Goal: Information Seeking & Learning: Find specific fact

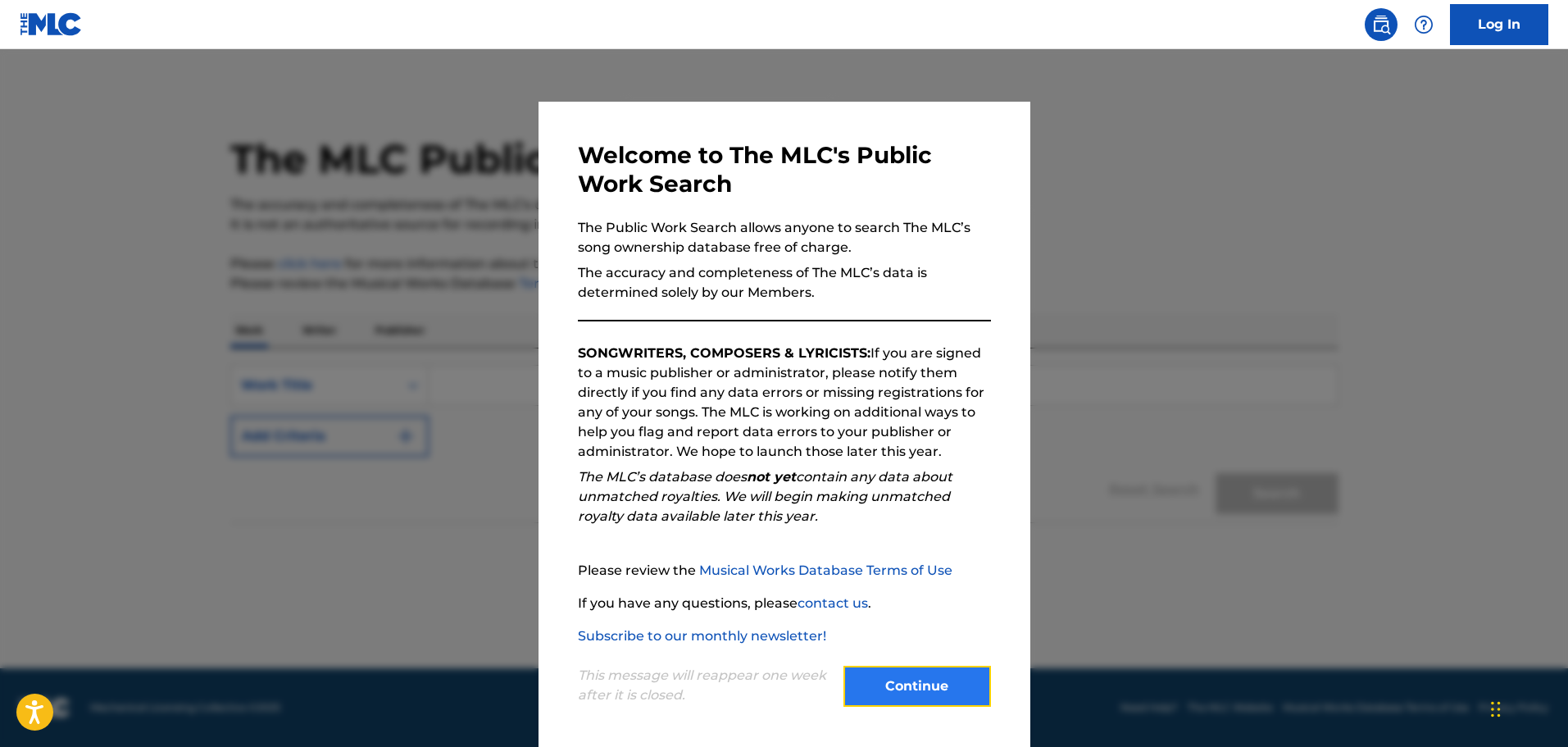
click at [953, 694] on button "Continue" at bounding box center [917, 686] width 147 height 41
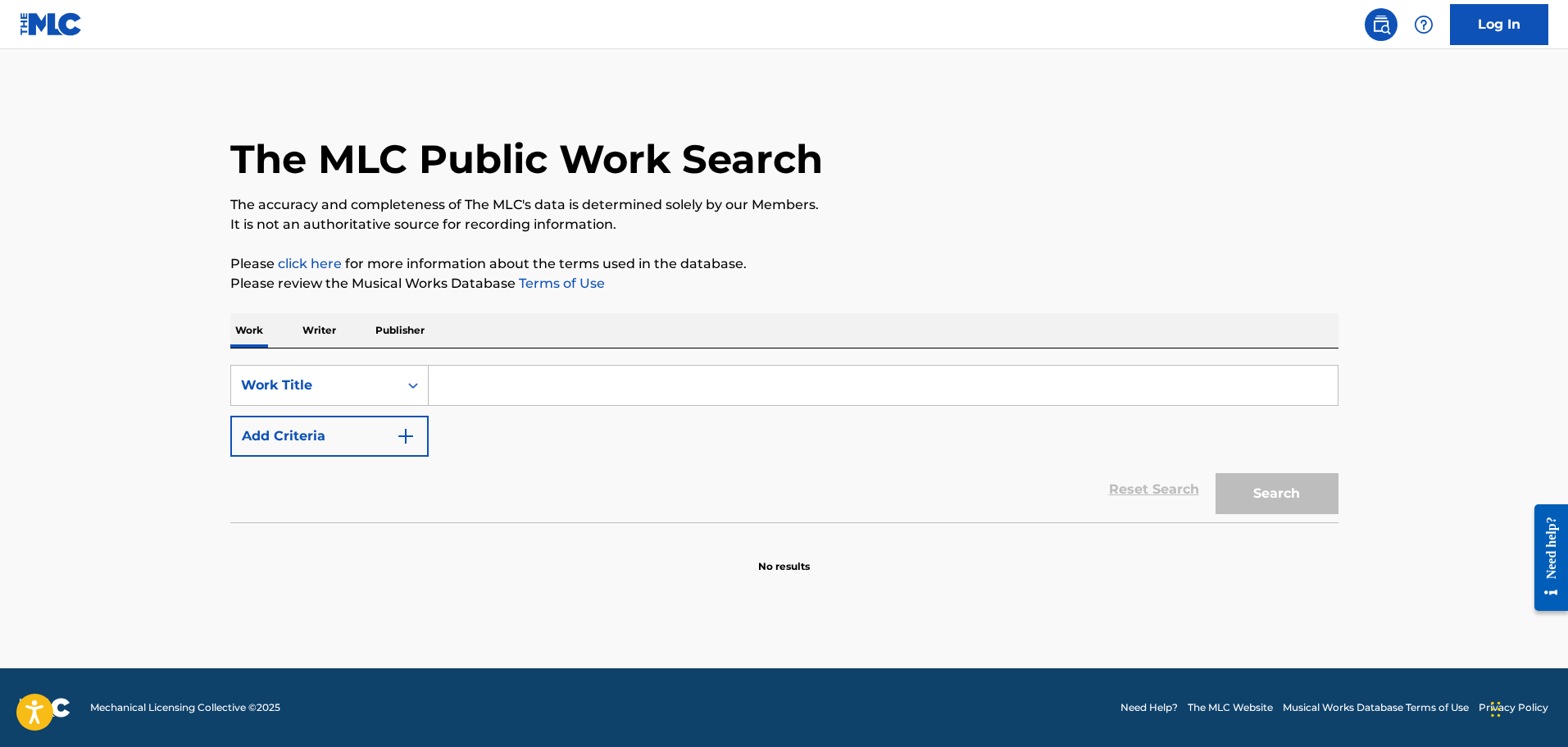
click at [403, 334] on p "Publisher" at bounding box center [399, 330] width 59 height 35
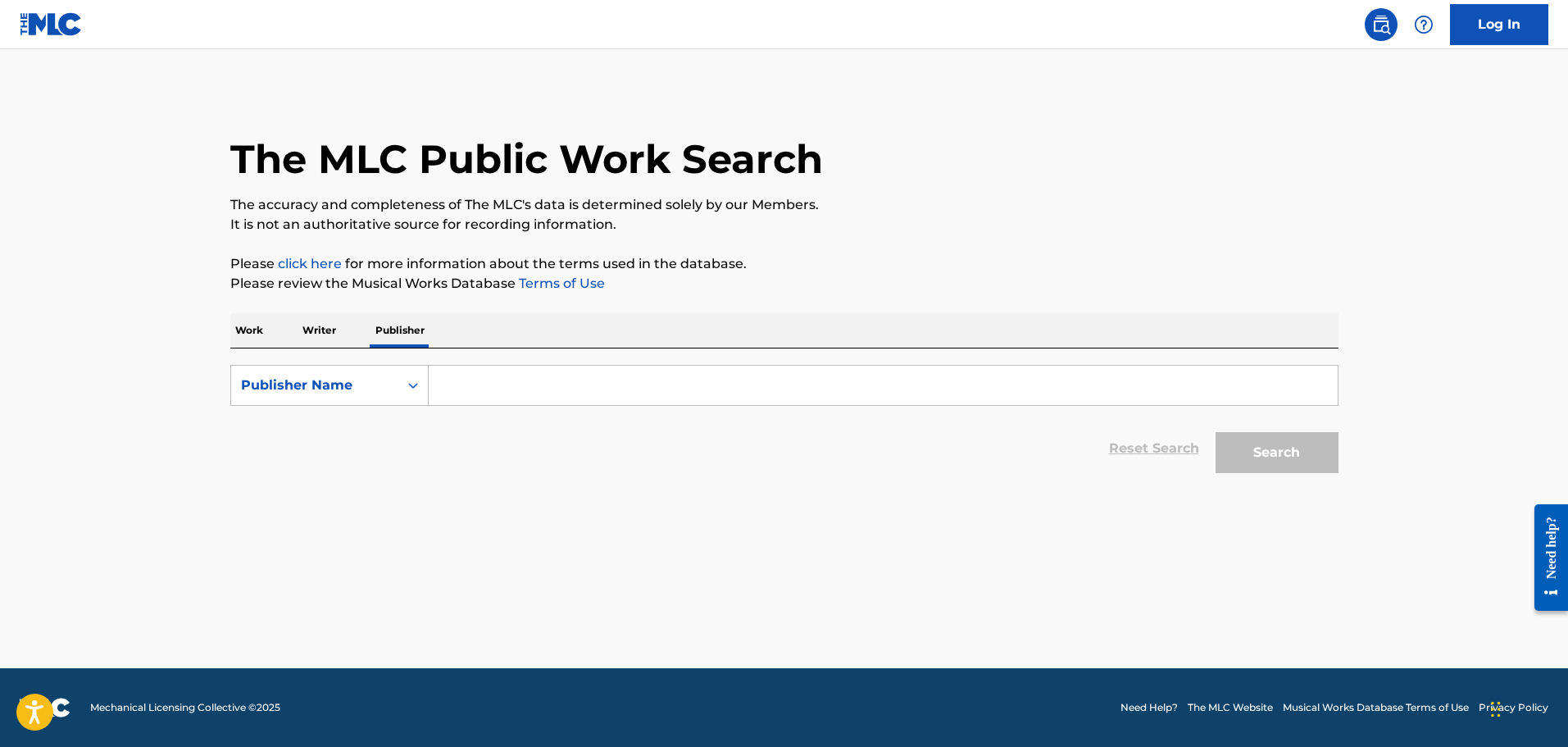
click at [444, 376] on input "Search Form" at bounding box center [883, 385] width 908 height 40
type input "marca mp"
click at [1215, 432] on button "Search" at bounding box center [1276, 452] width 123 height 41
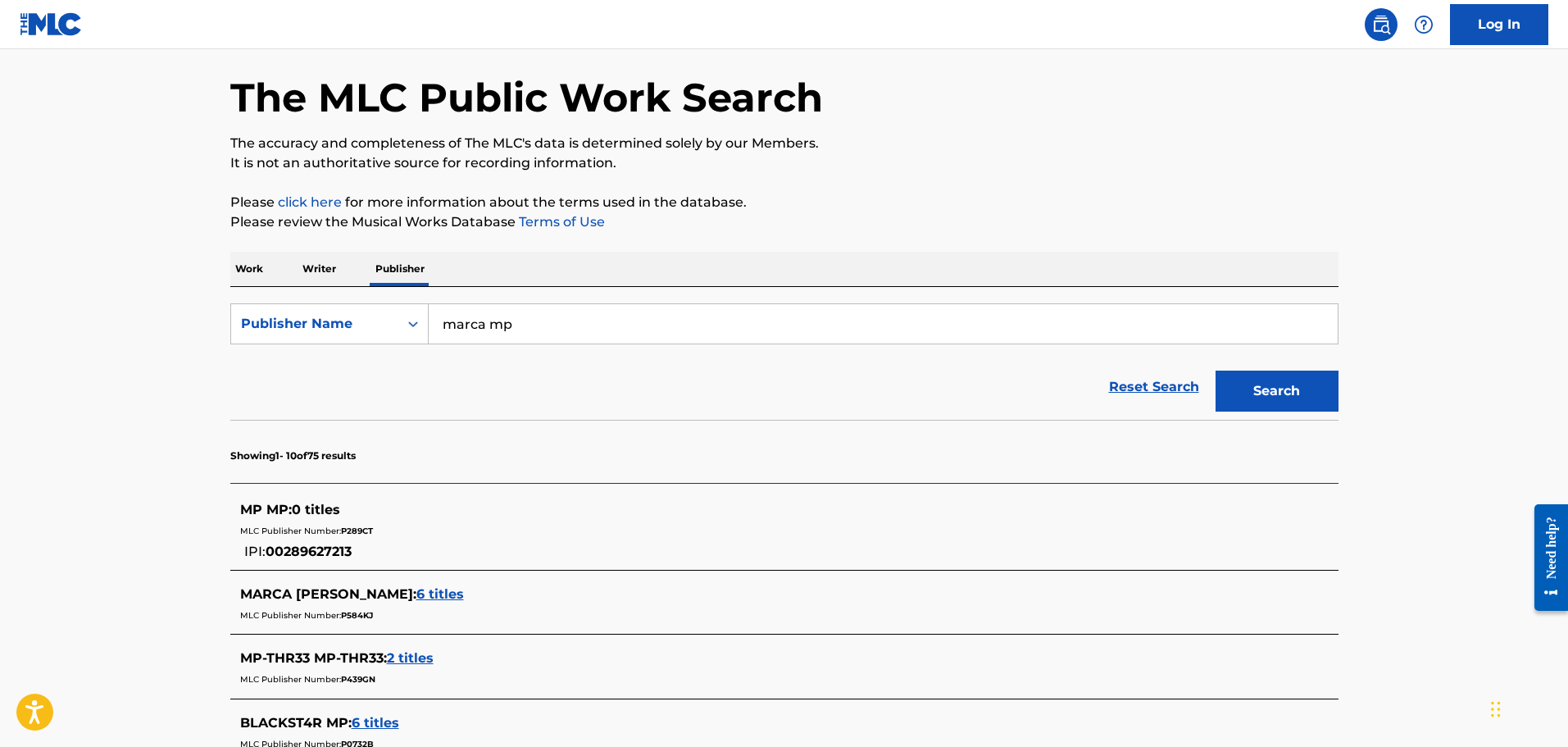
scroll to position [55, 0]
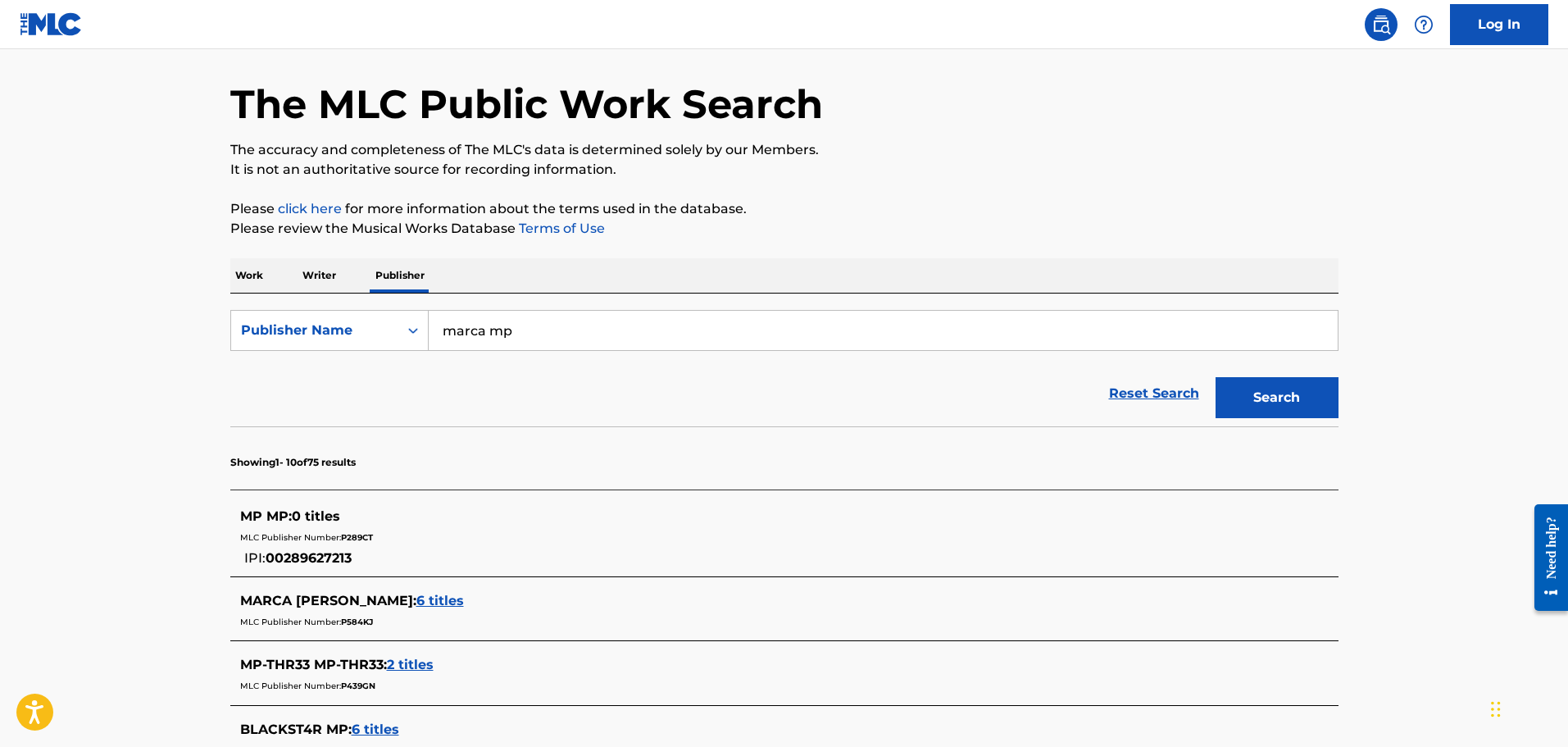
click at [319, 276] on p "Writer" at bounding box center [319, 276] width 44 height 35
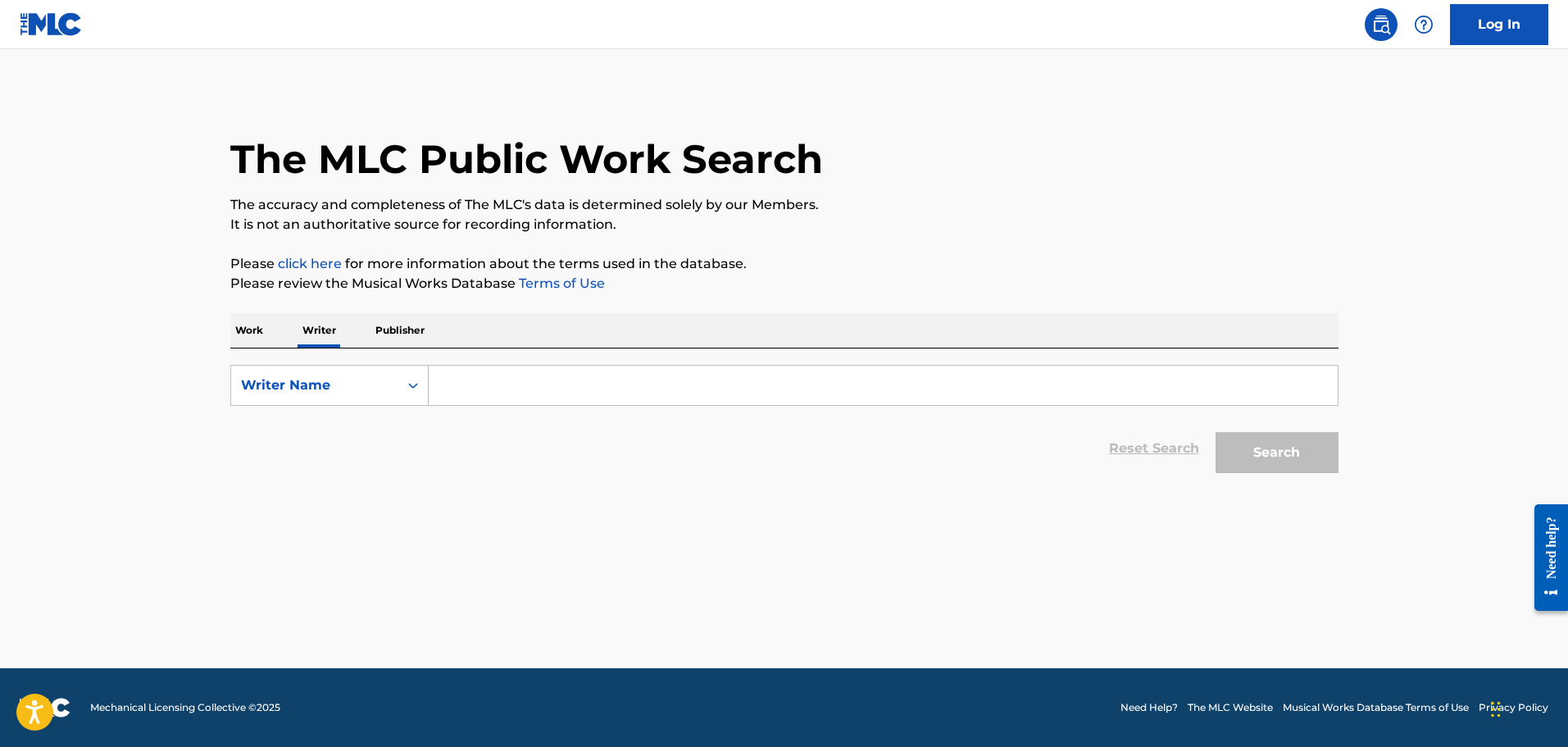
click at [573, 369] on input "Search Form" at bounding box center [883, 385] width 908 height 40
paste input "[PERSON_NAME] [PERSON_NAME]"
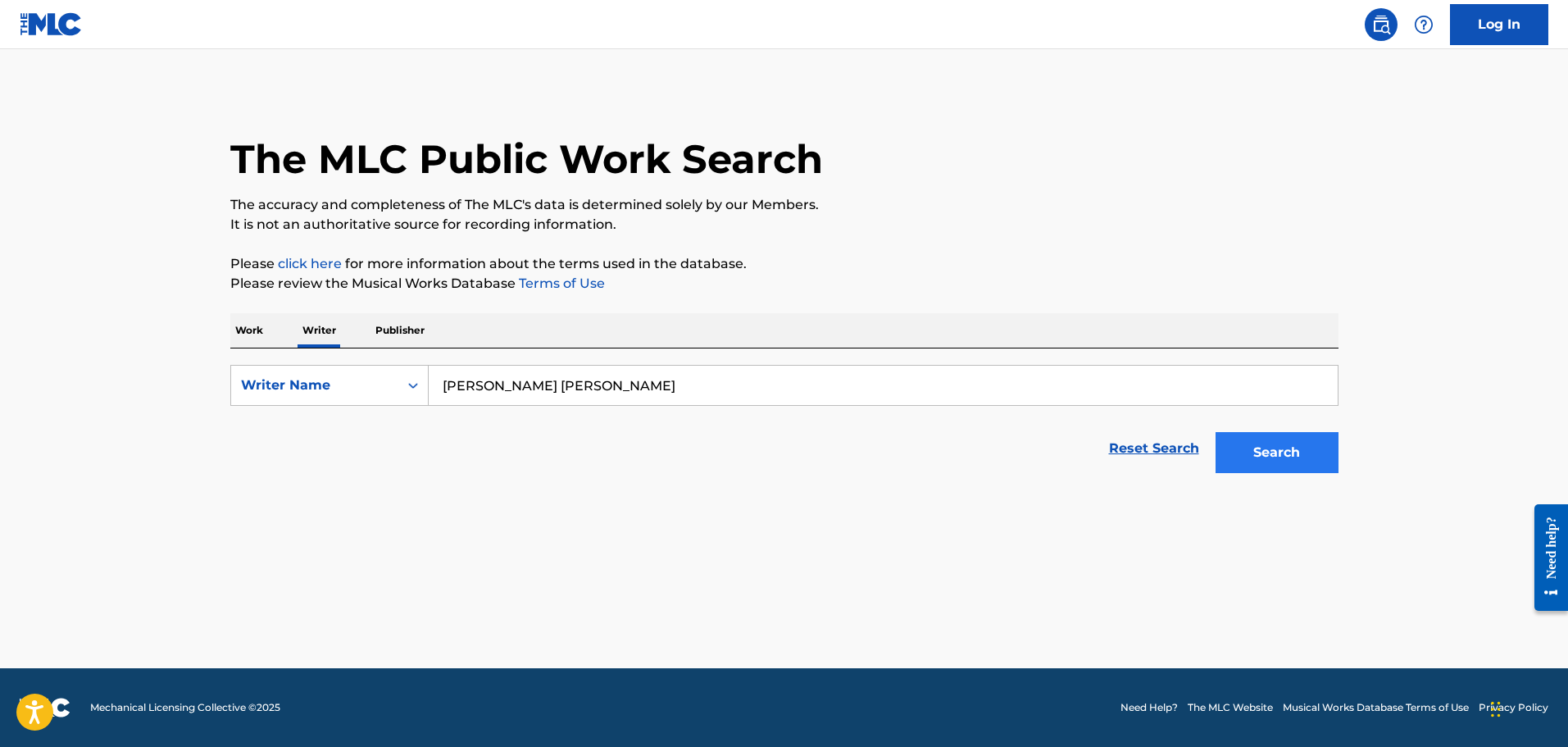
type input "[PERSON_NAME] [PERSON_NAME]"
click at [1218, 445] on button "Search" at bounding box center [1276, 452] width 123 height 41
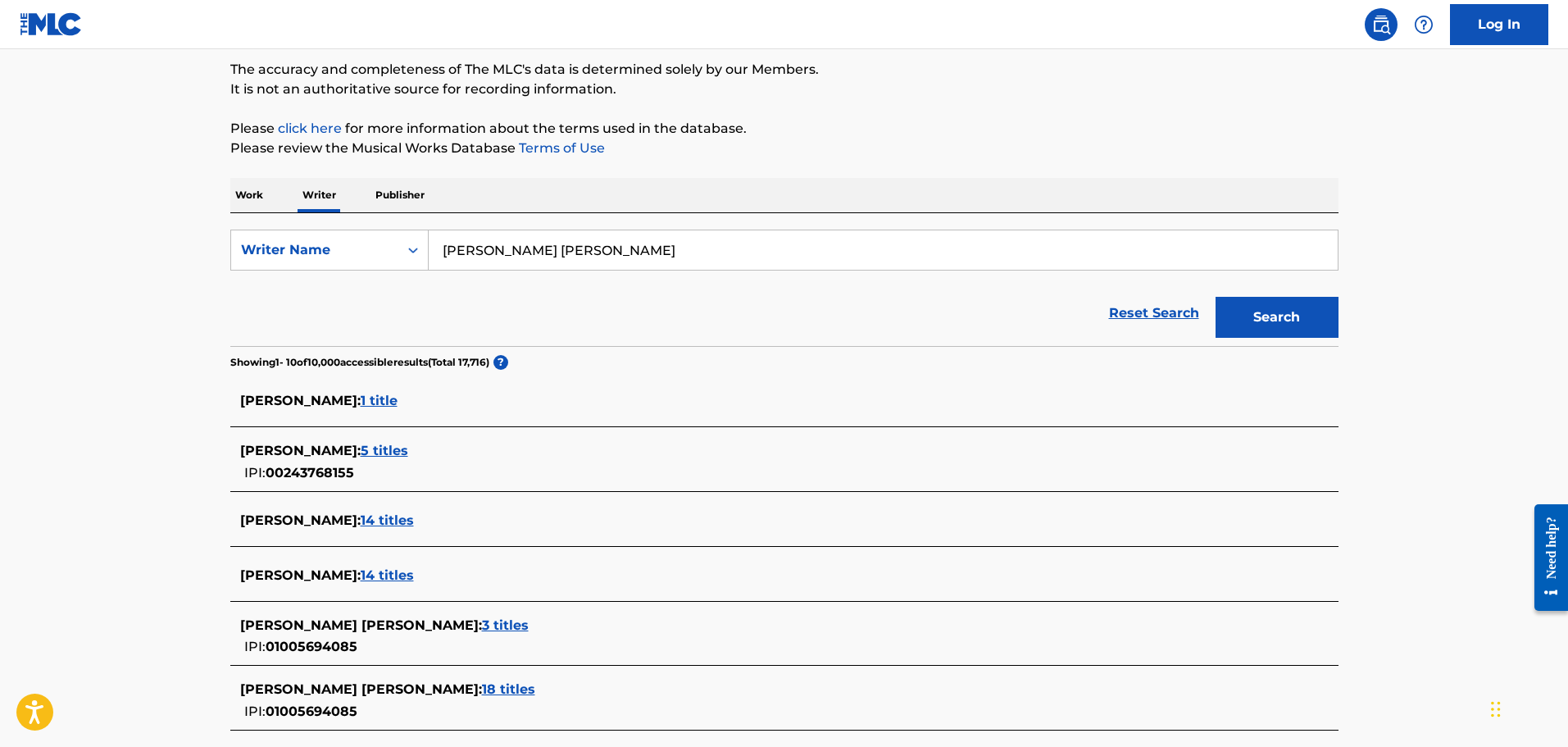
scroll to position [137, 0]
click at [378, 450] on span "5 titles" at bounding box center [384, 449] width 47 height 16
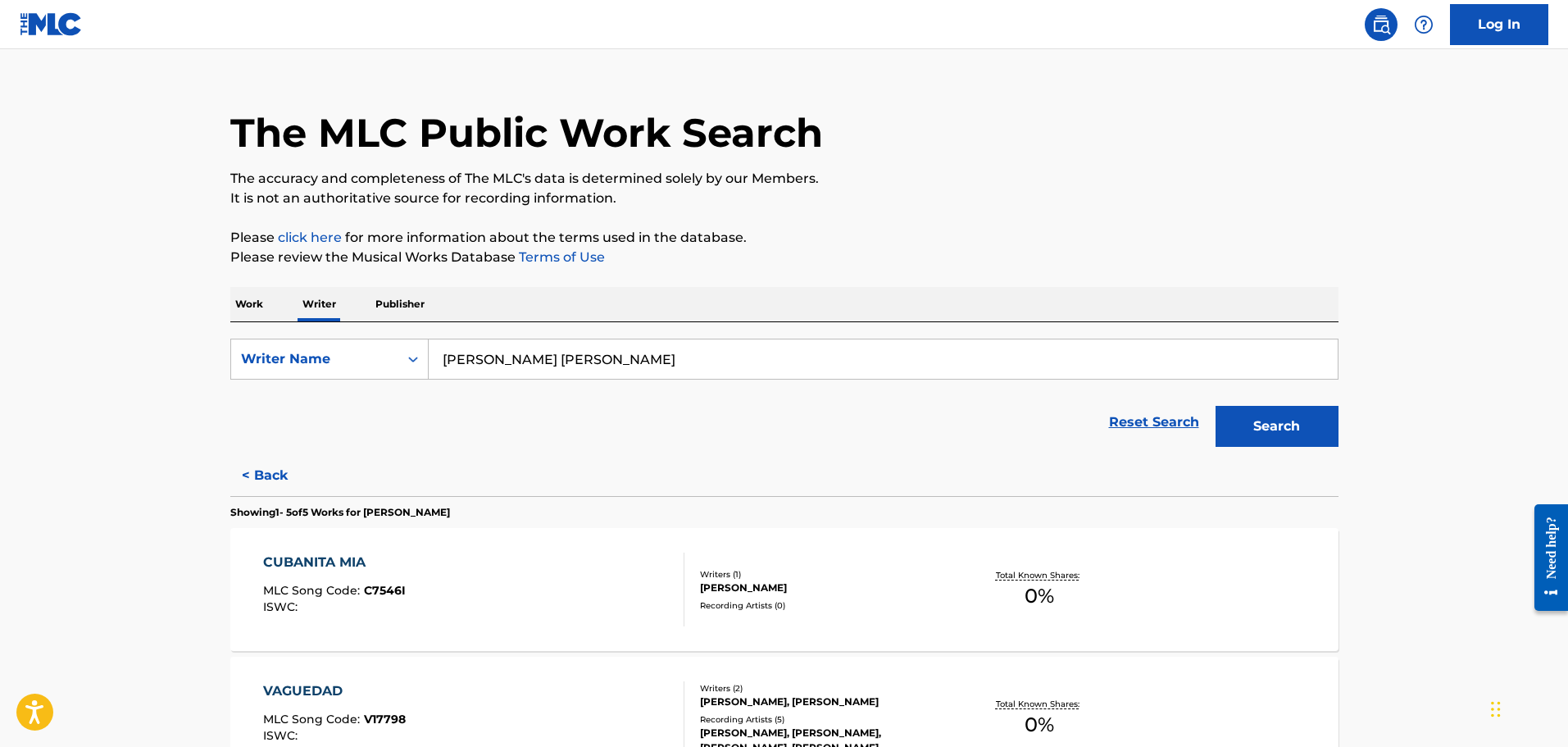
scroll to position [0, 0]
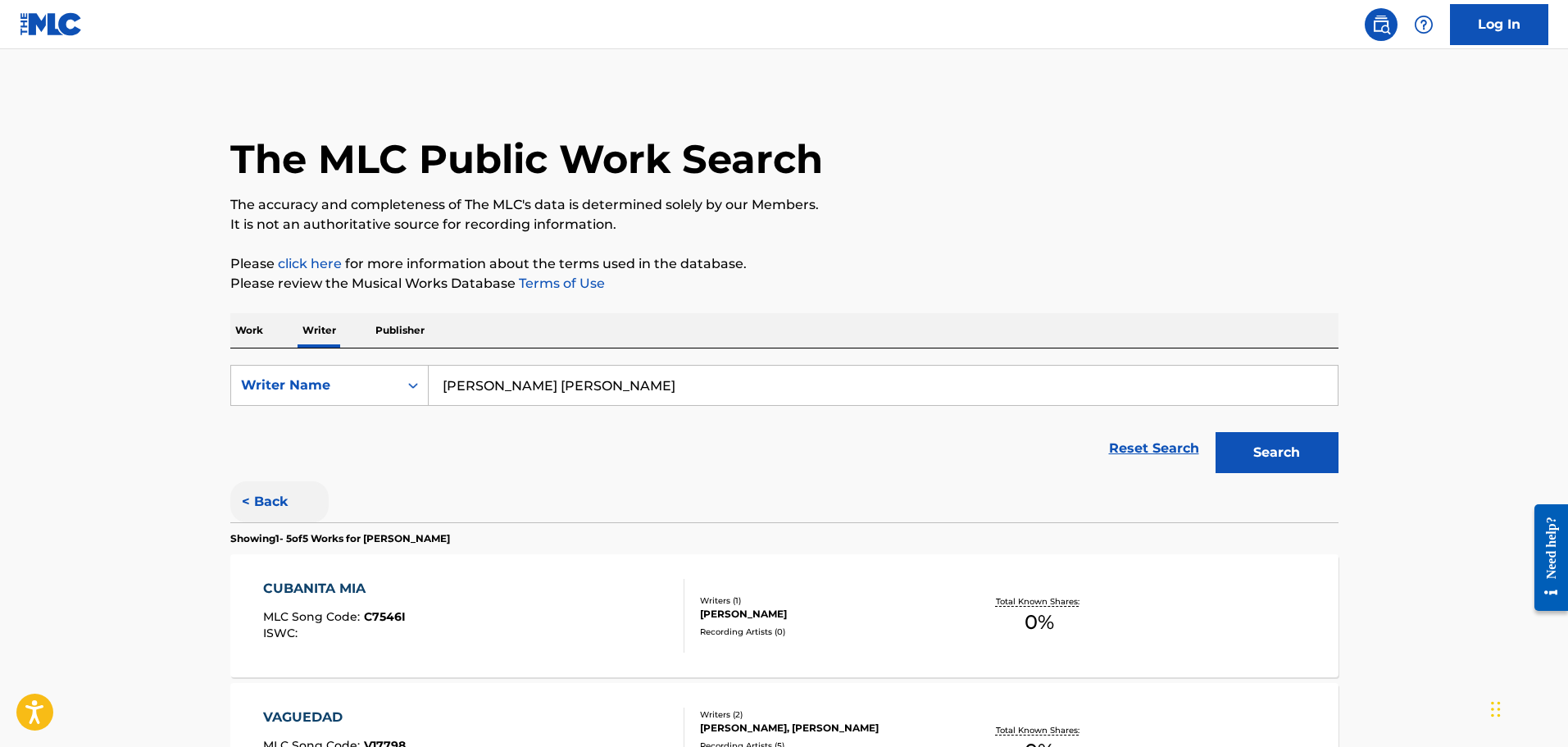
click at [258, 502] on button "< Back" at bounding box center [280, 502] width 99 height 41
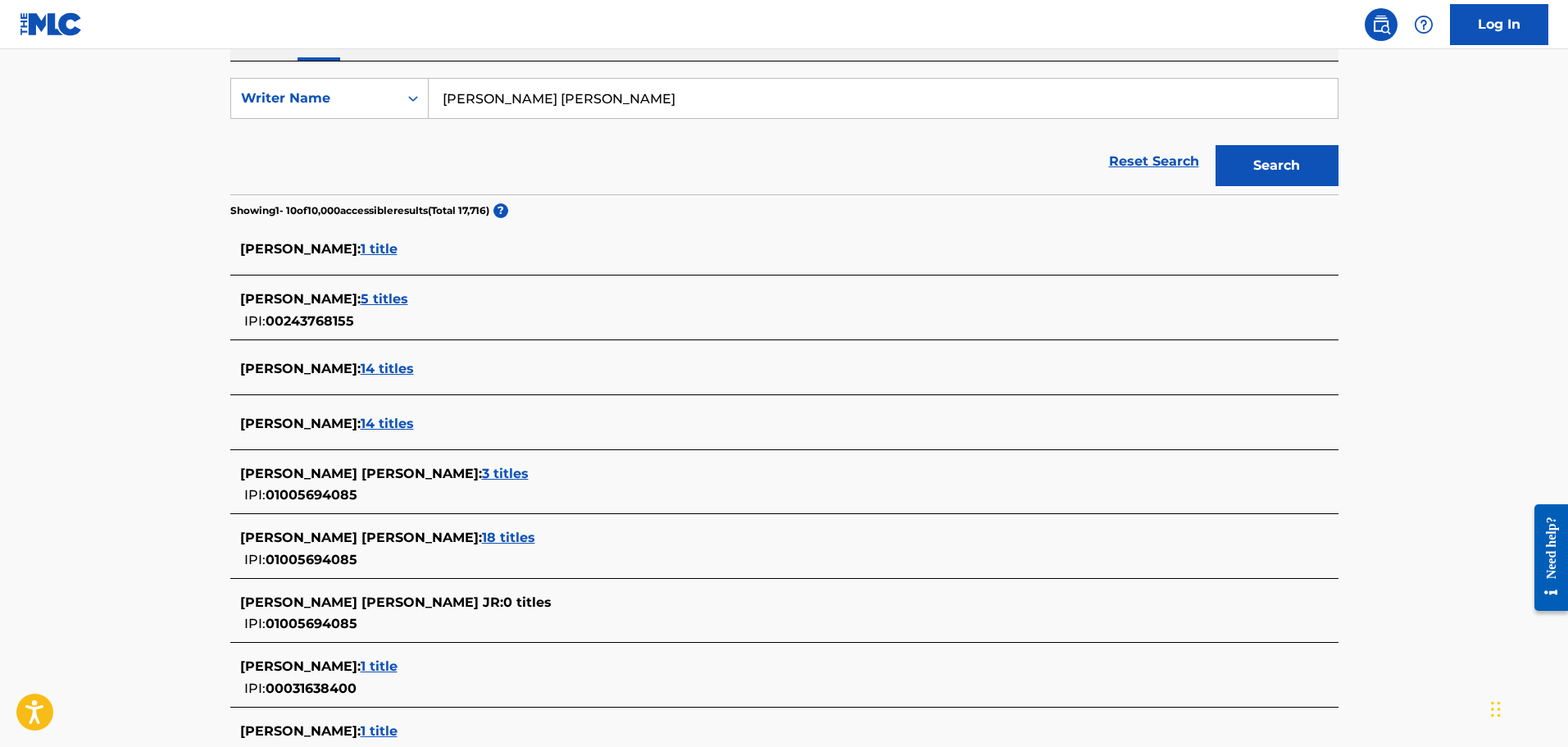
scroll to position [301, 0]
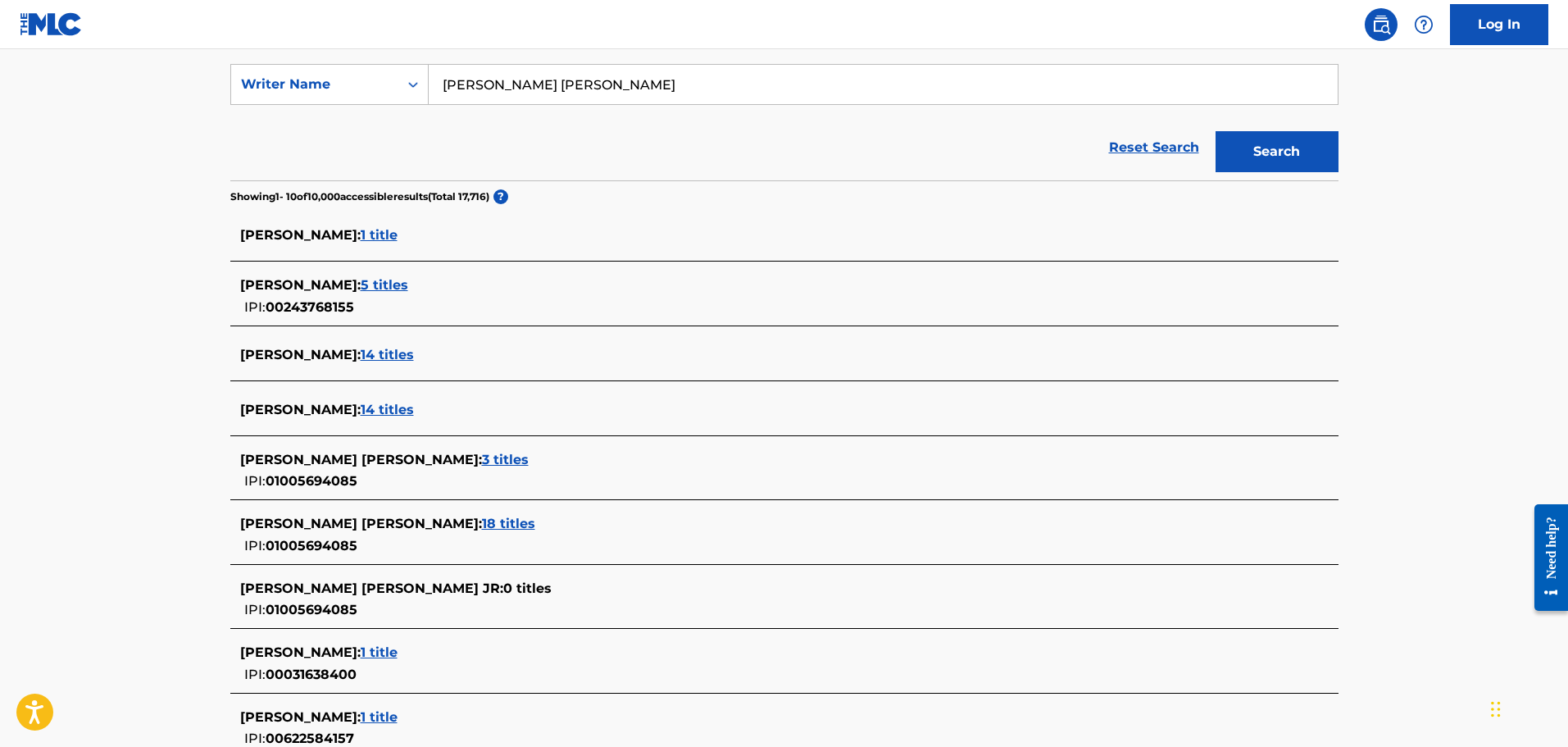
click at [482, 519] on span "18 titles" at bounding box center [508, 523] width 53 height 16
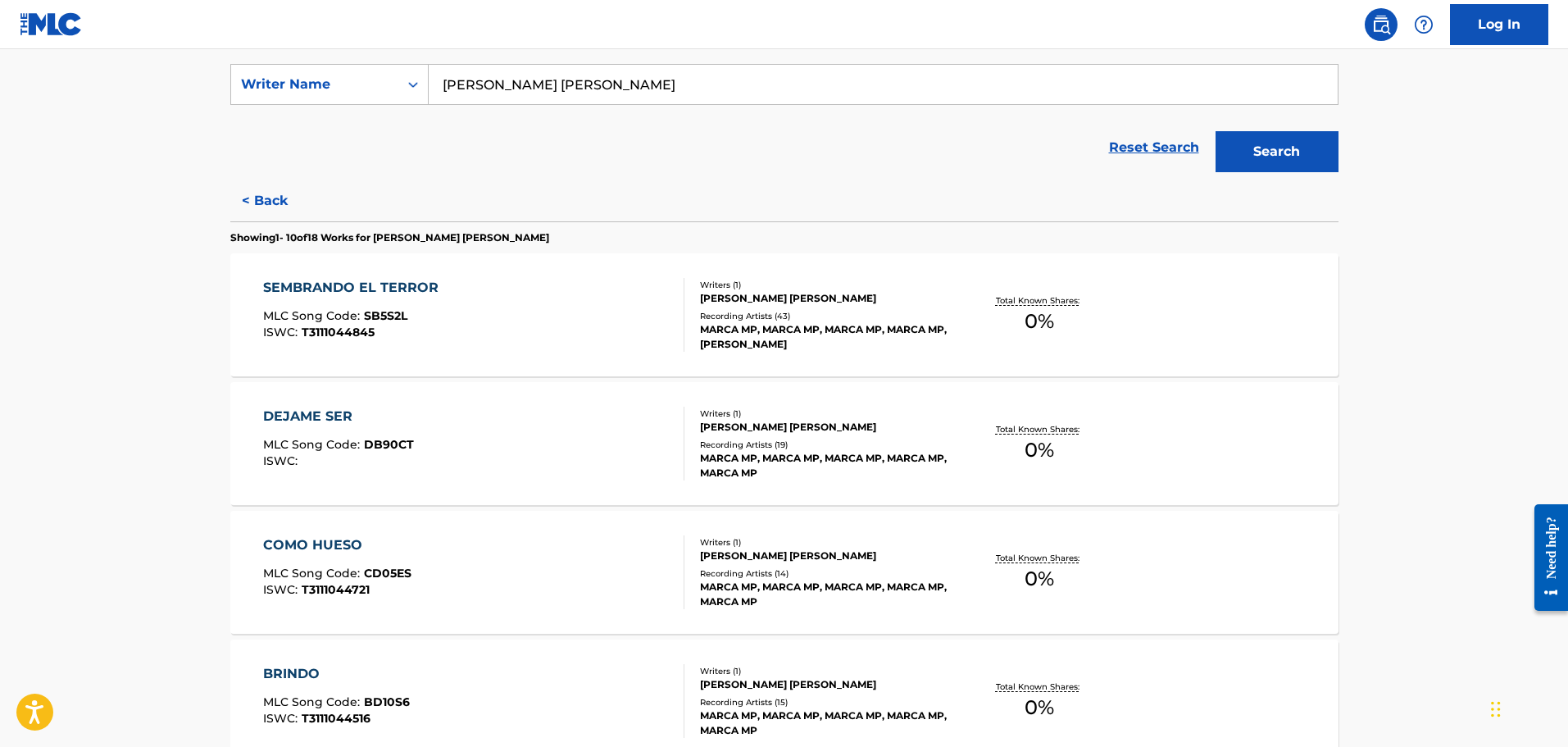
click at [876, 395] on div "DEJAME SER MLC Song Code : DB90CT ISWC : Writers ( 1 ) PEDRO VACA JUNIOR VARGAS…" at bounding box center [784, 443] width 1108 height 123
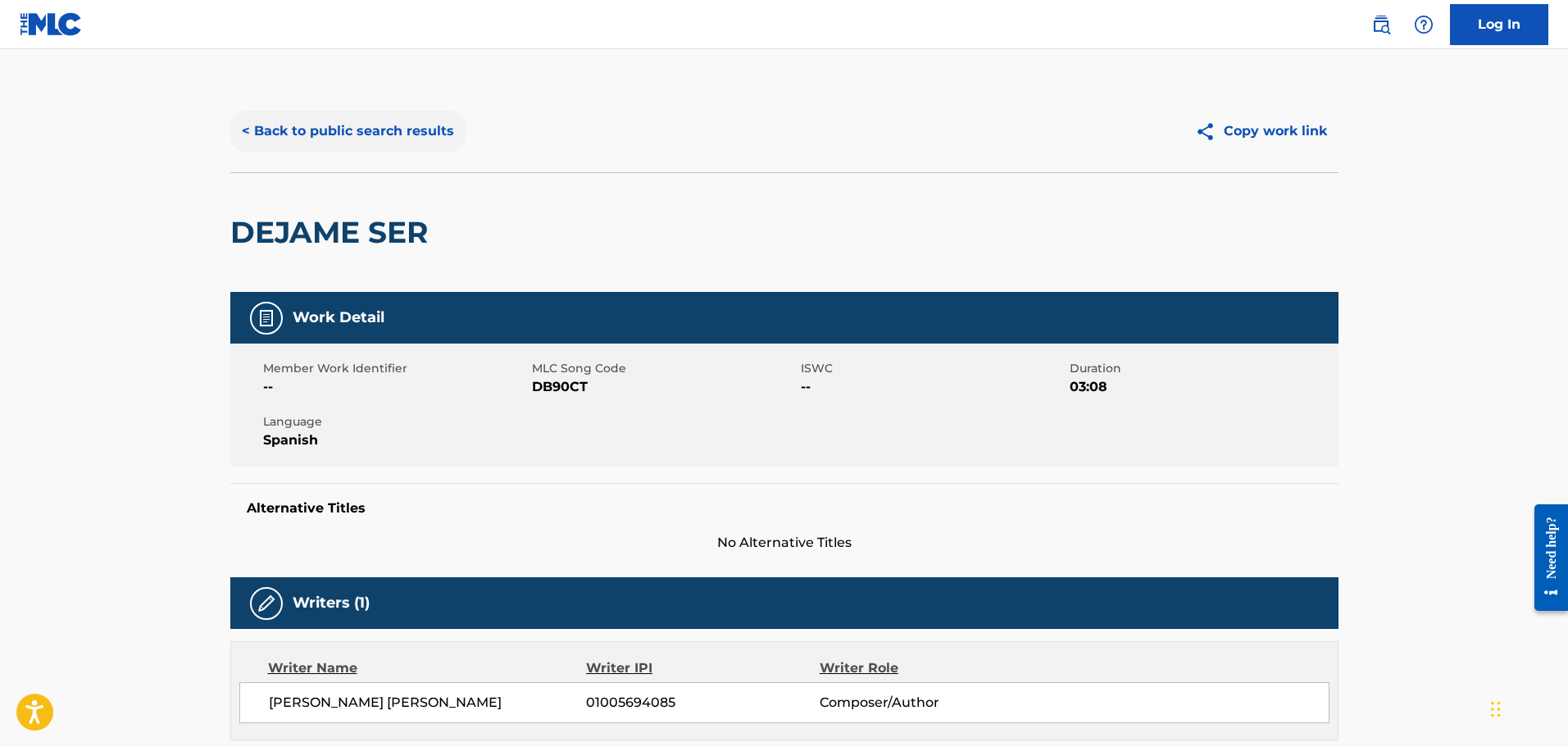
click at [252, 127] on button "< Back to public search results" at bounding box center [348, 131] width 235 height 41
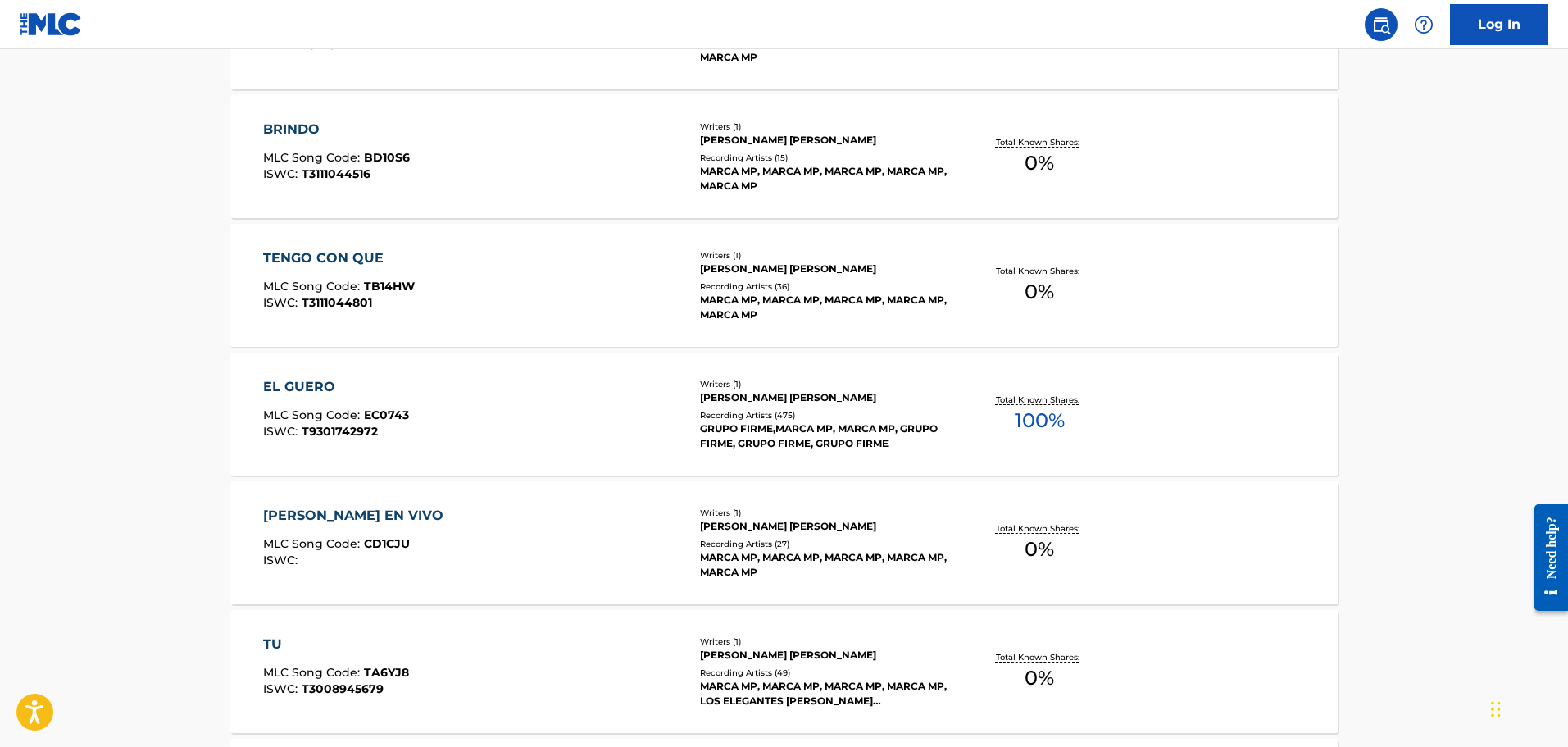
scroll to position [847, 0]
click at [890, 413] on div "Recording Artists ( 475 )" at bounding box center [824, 414] width 248 height 13
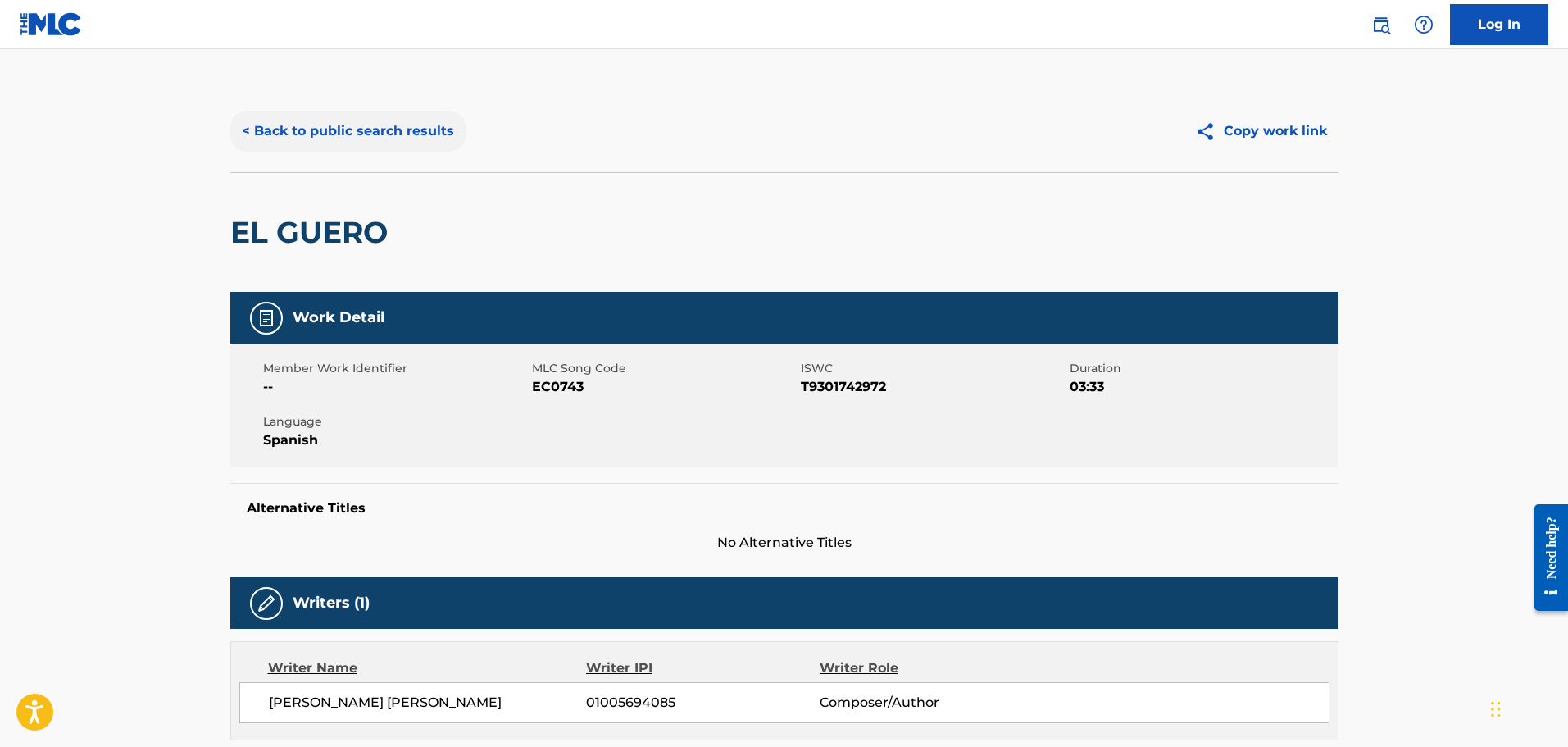
click at [343, 135] on button "< Back to public search results" at bounding box center [348, 131] width 235 height 41
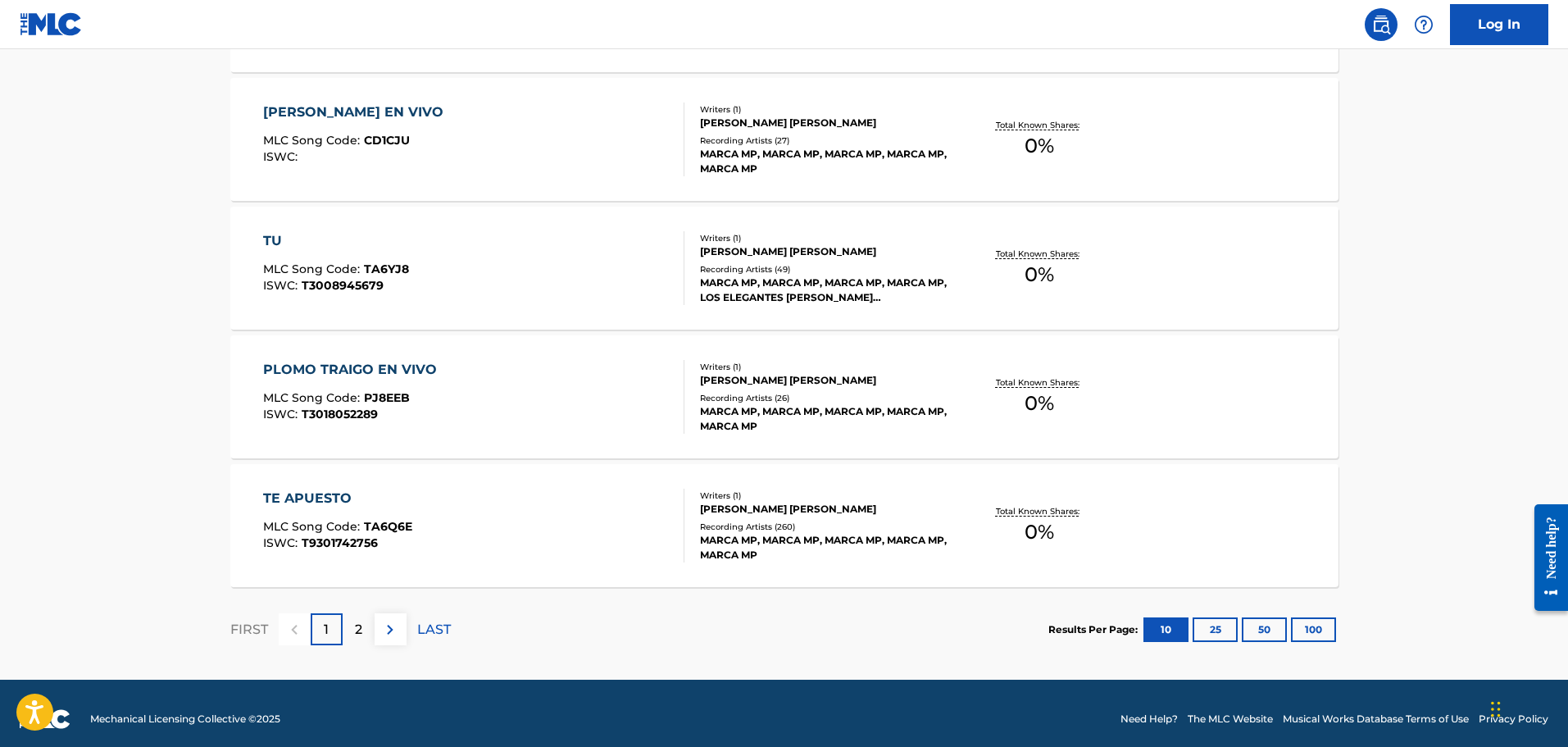
scroll to position [1261, 0]
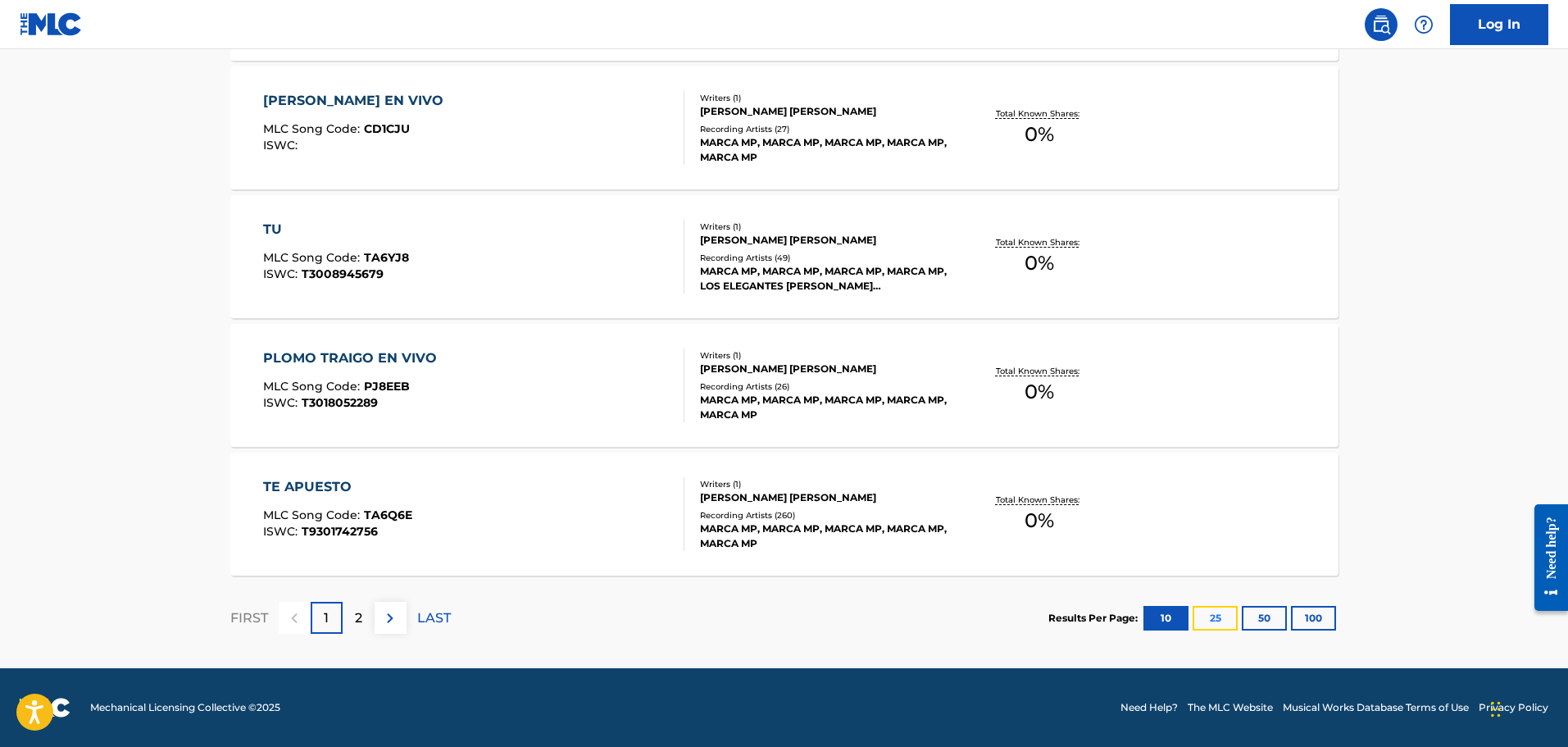
click at [1215, 615] on button "25" at bounding box center [1214, 617] width 46 height 24
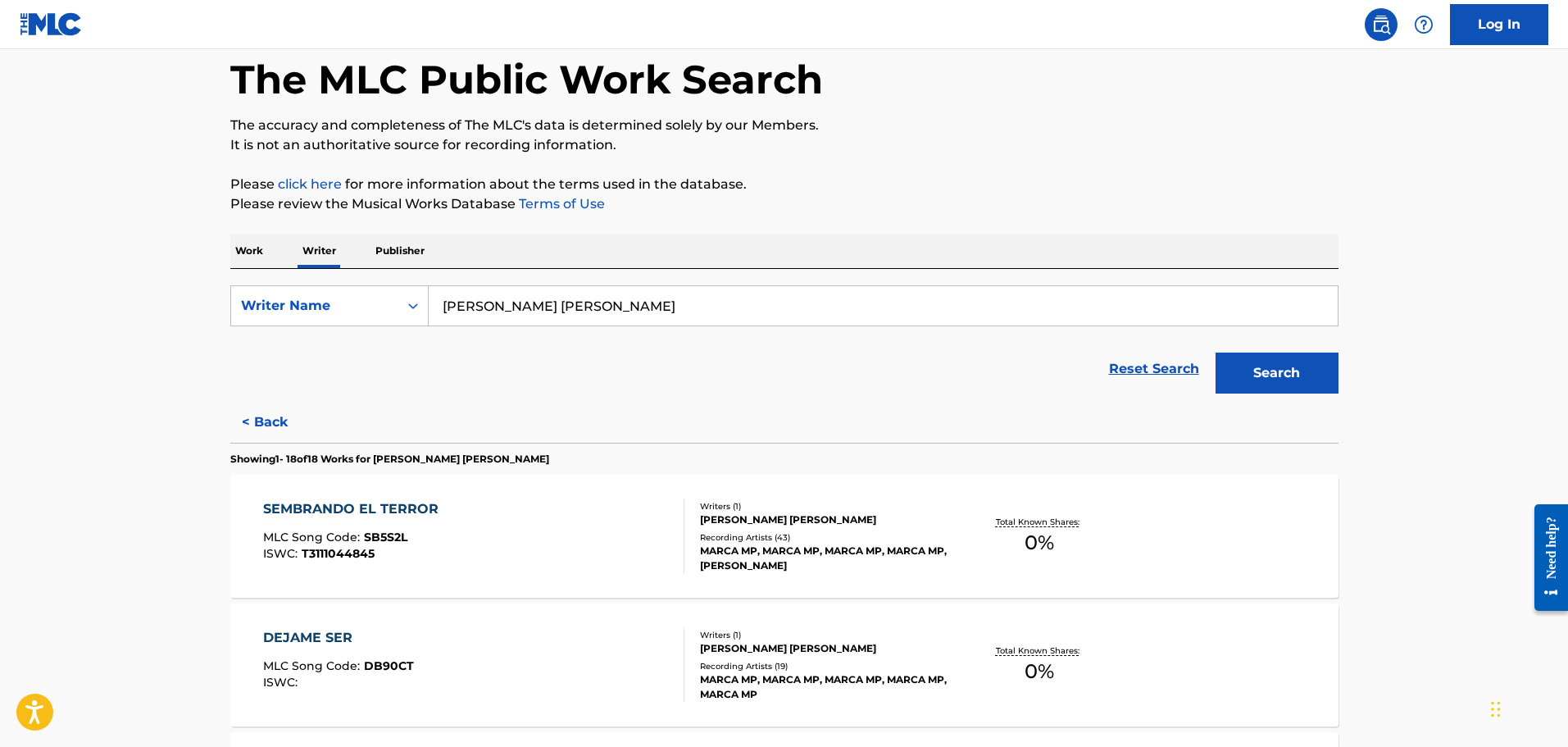
scroll to position [55, 0]
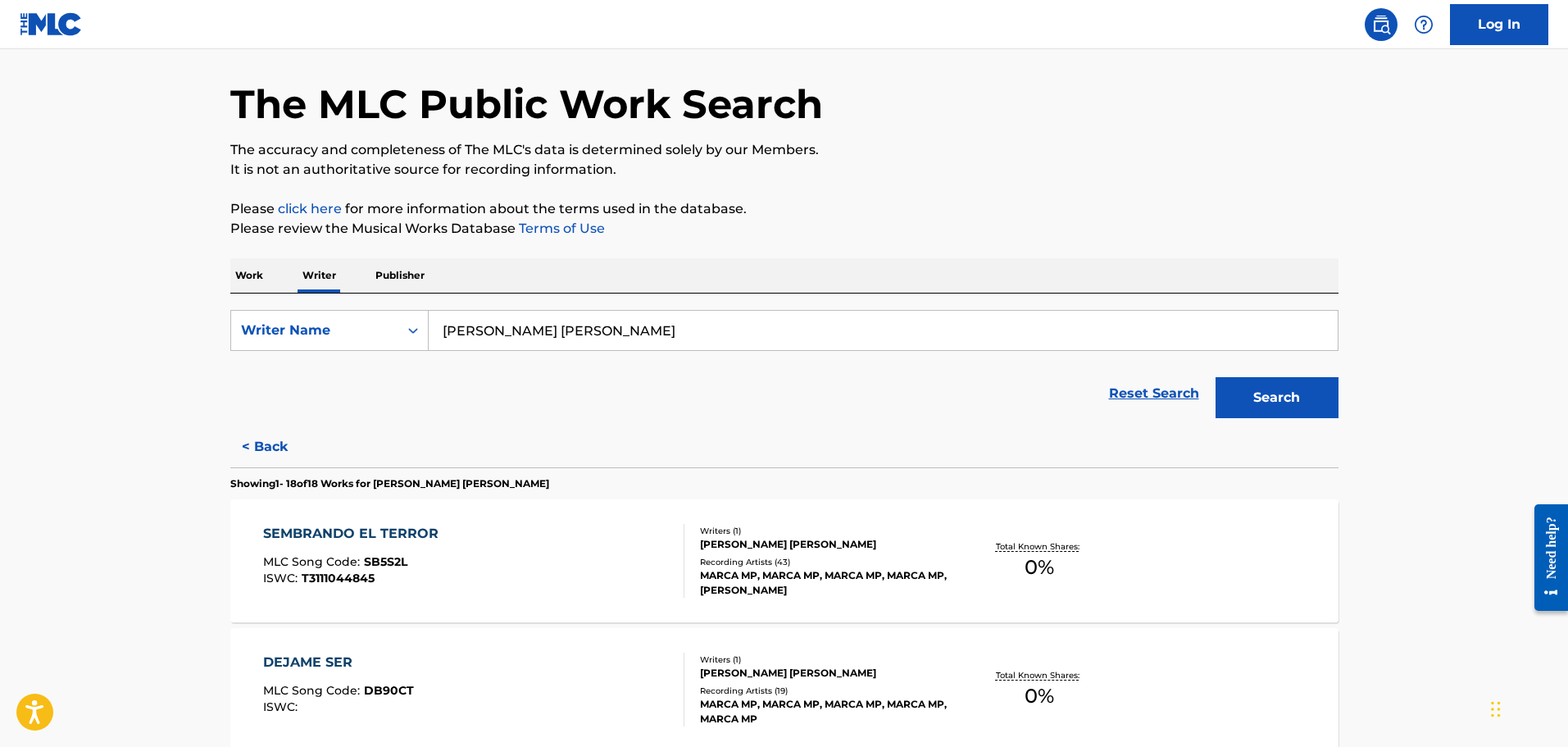
drag, startPoint x: 394, startPoint y: 274, endPoint x: 413, endPoint y: 281, distance: 20.2
click at [394, 274] on p "Publisher" at bounding box center [399, 276] width 59 height 35
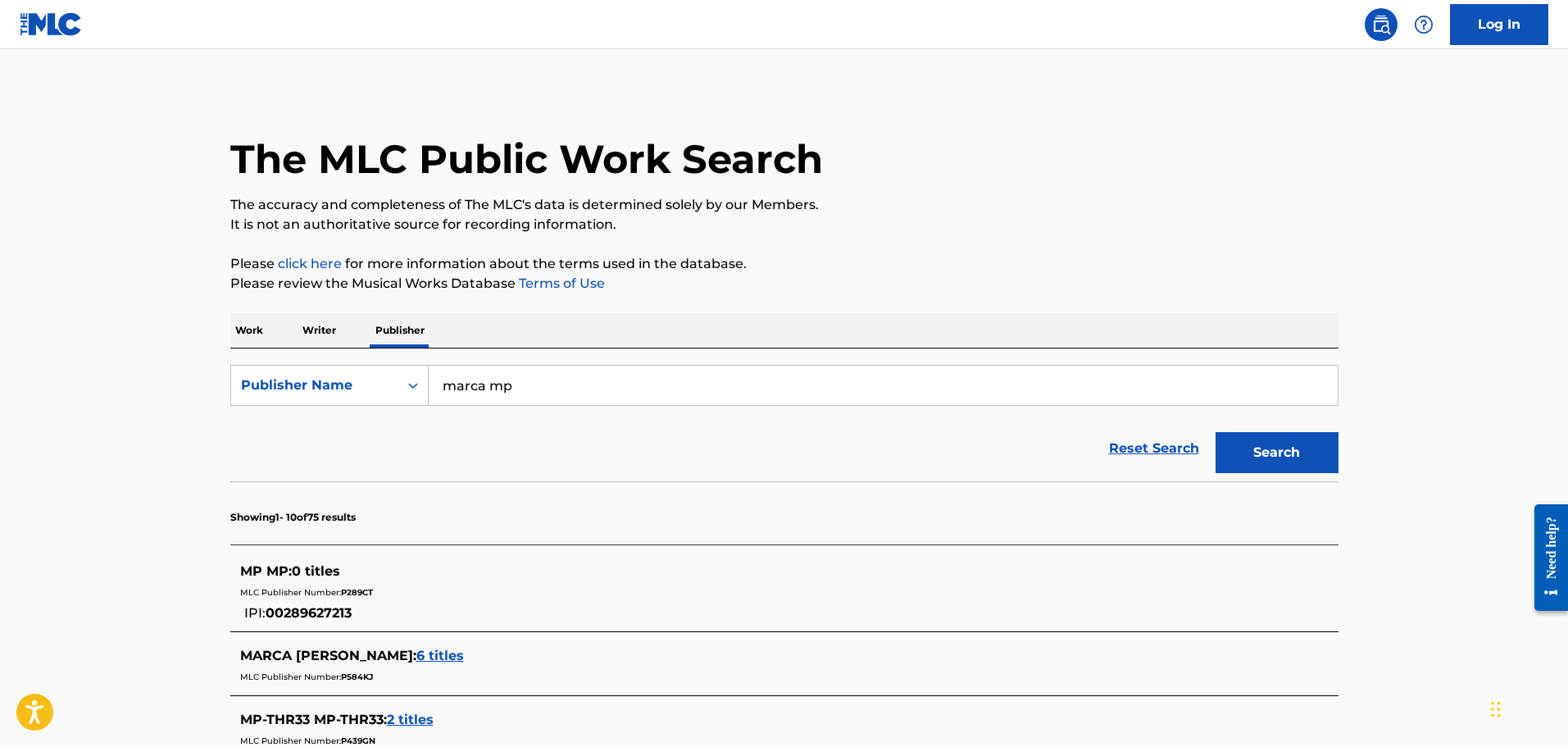
drag, startPoint x: 547, startPoint y: 397, endPoint x: 118, endPoint y: 389, distance: 429.1
click at [118, 389] on main "The MLC Public Work Search The accuracy and completeness of The MLC's data is d…" at bounding box center [784, 709] width 1568 height 1320
type input "grupo firme"
click at [1215, 432] on button "Search" at bounding box center [1276, 452] width 123 height 41
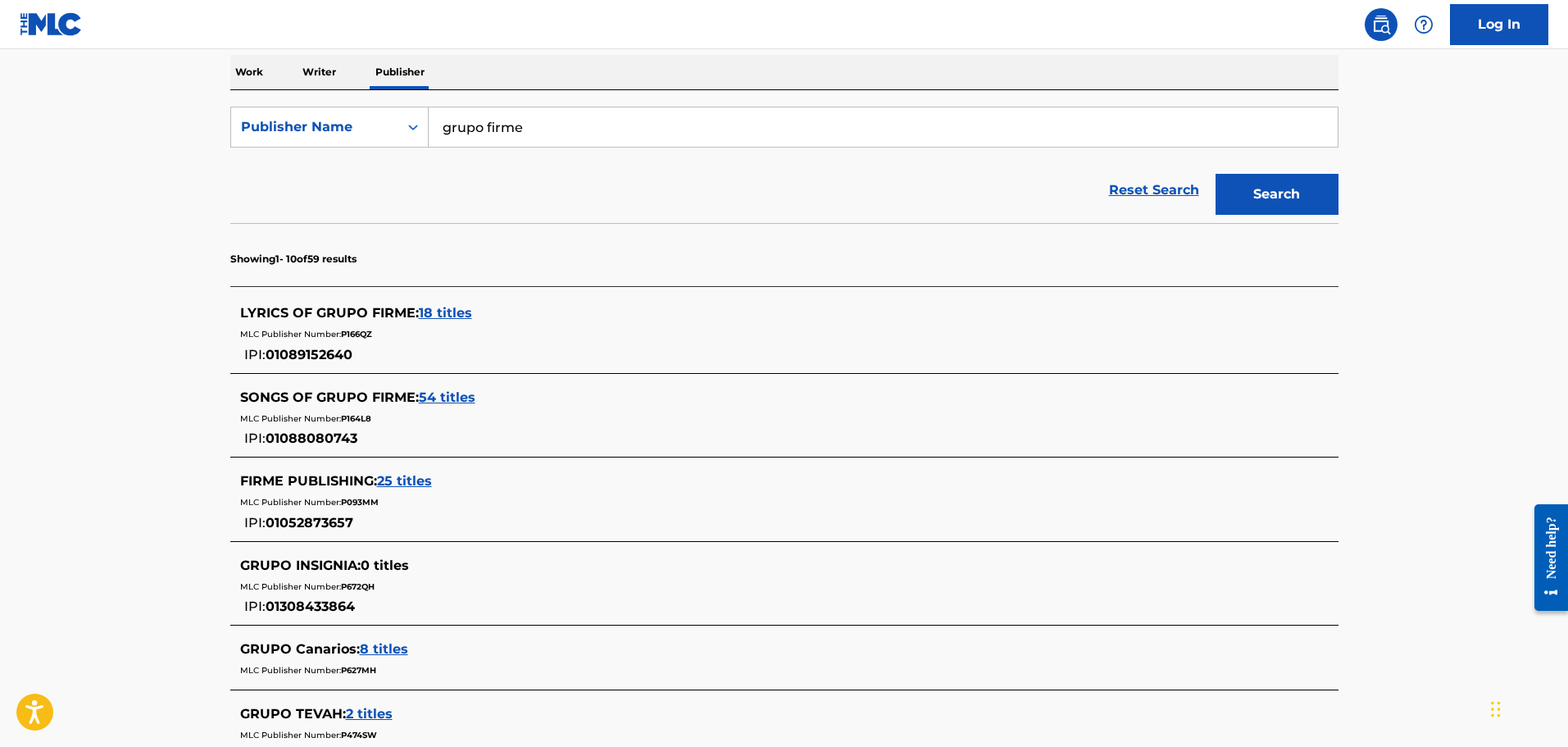
scroll to position [273, 0]
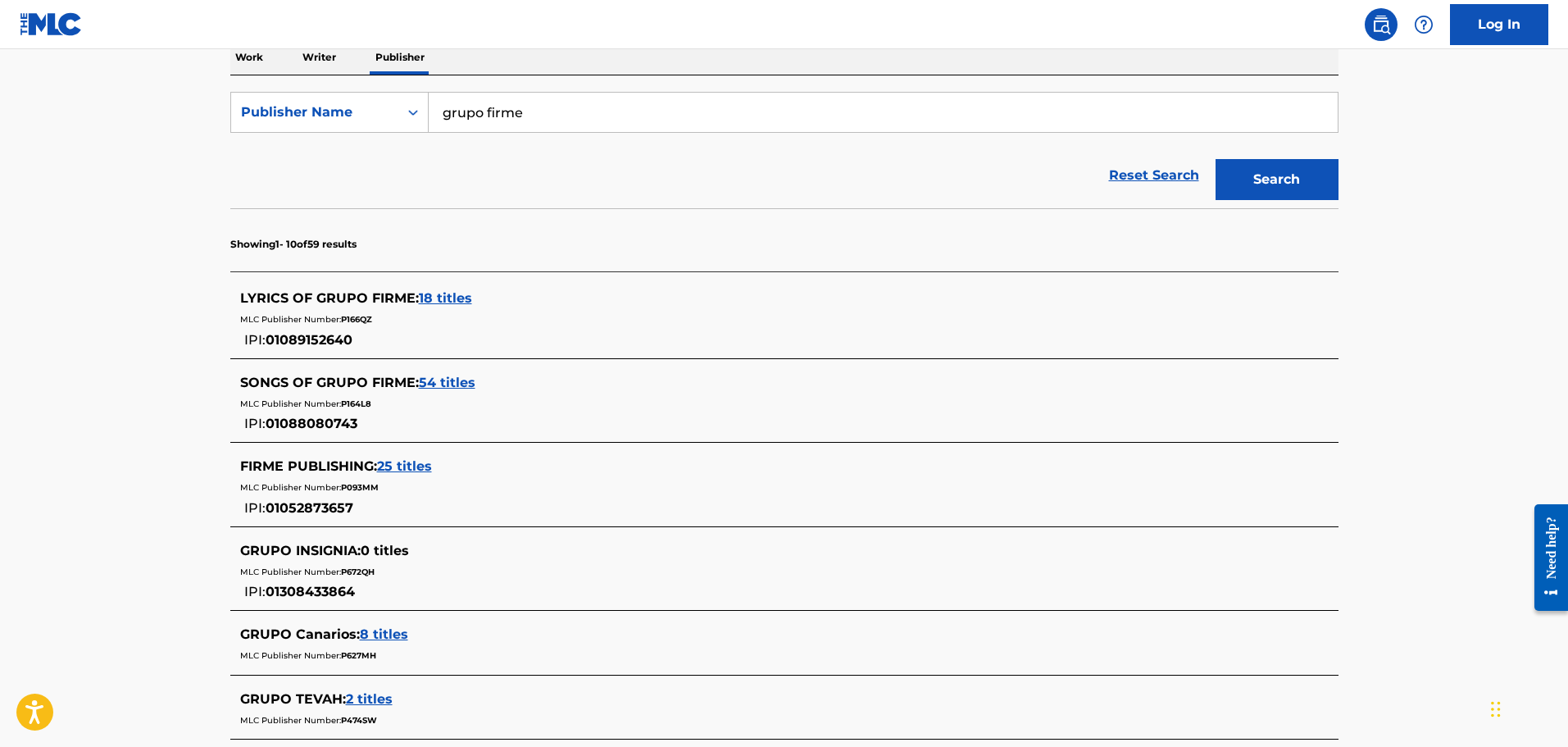
click at [427, 384] on span "54 titles" at bounding box center [446, 383] width 56 height 16
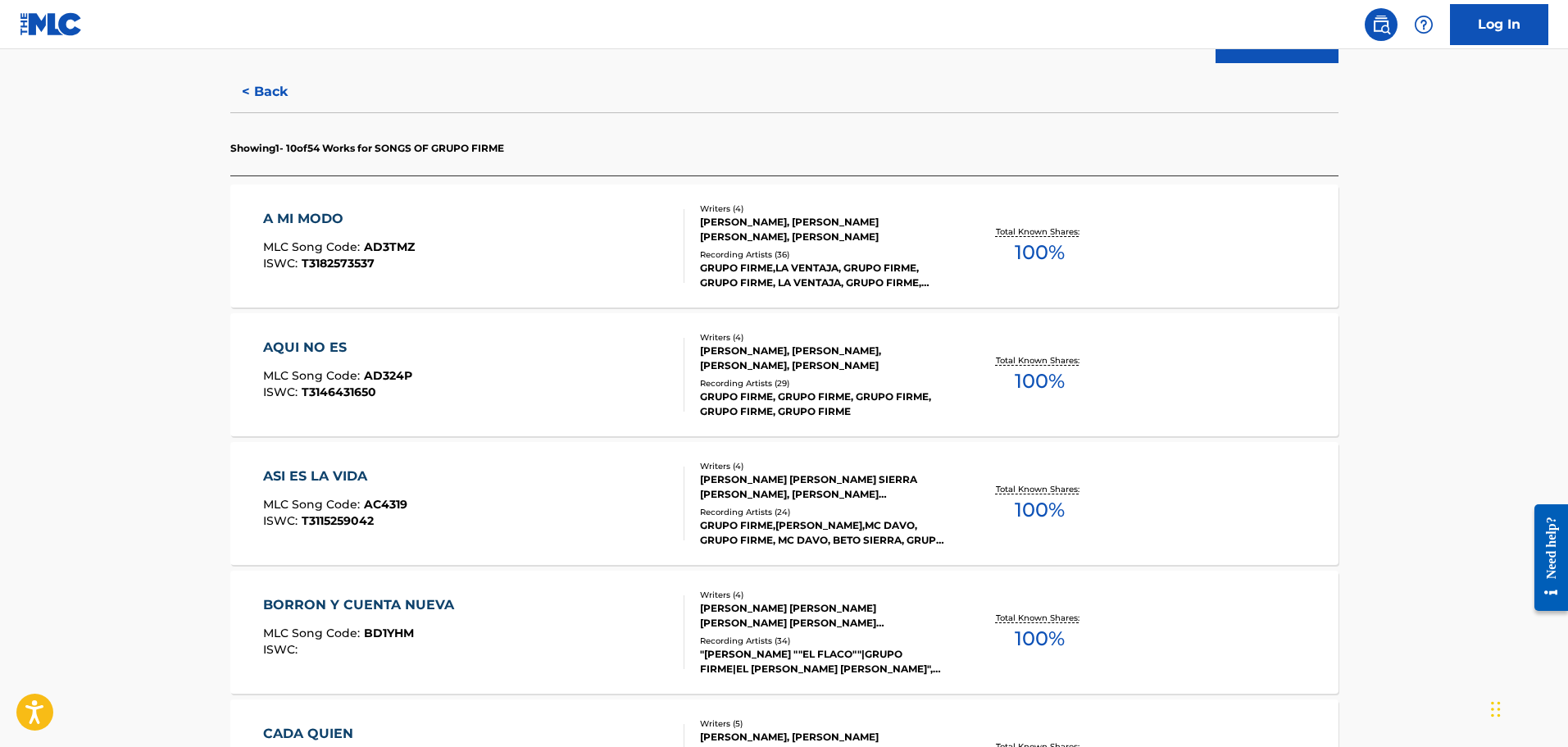
scroll to position [465, 0]
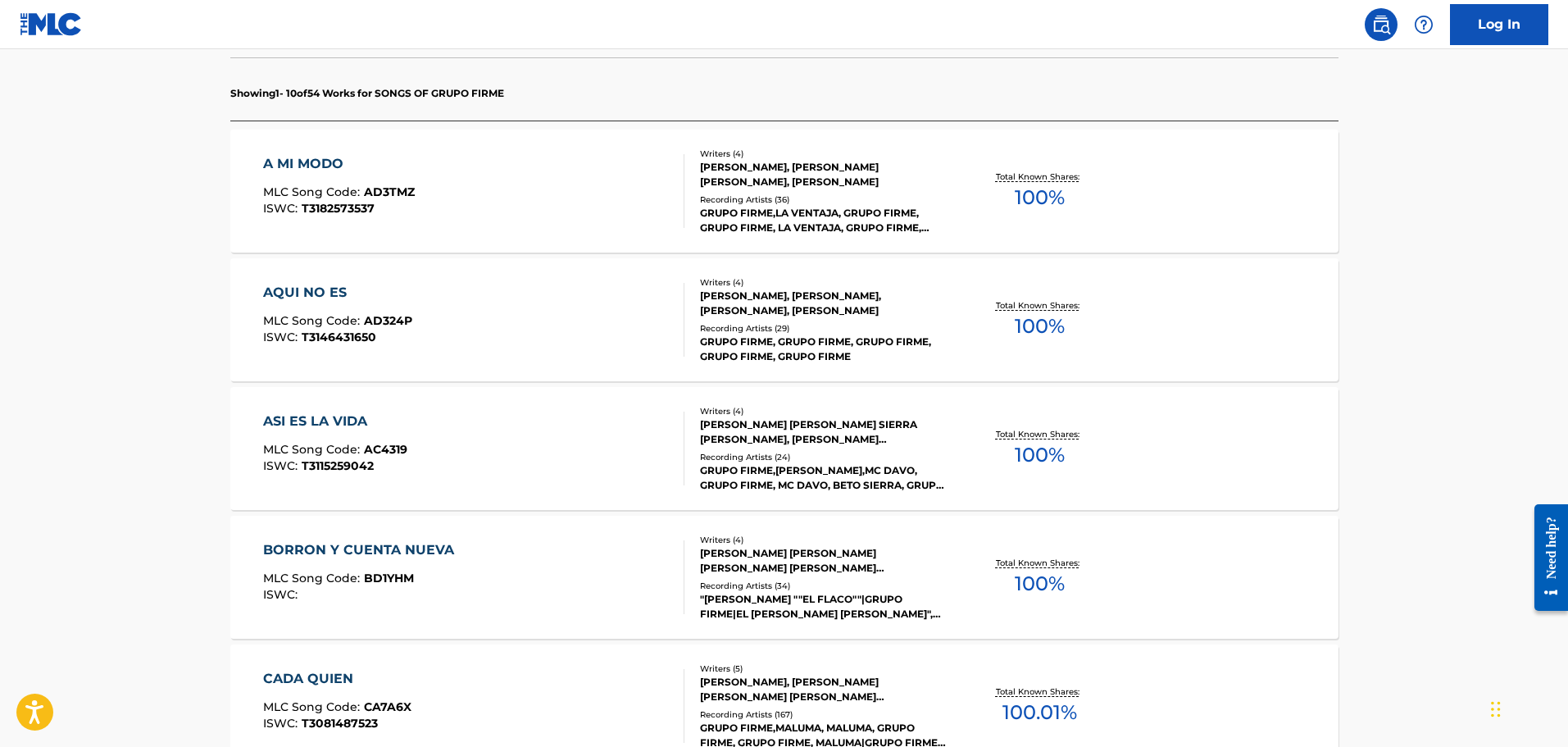
click at [862, 318] on div "Writers ( 4 ) RODOLFO MARQUEZ CRUZ, ROY CRUZ, ABRAHAM RAMOS, FERNANDA DIAZ Reco…" at bounding box center [816, 320] width 263 height 88
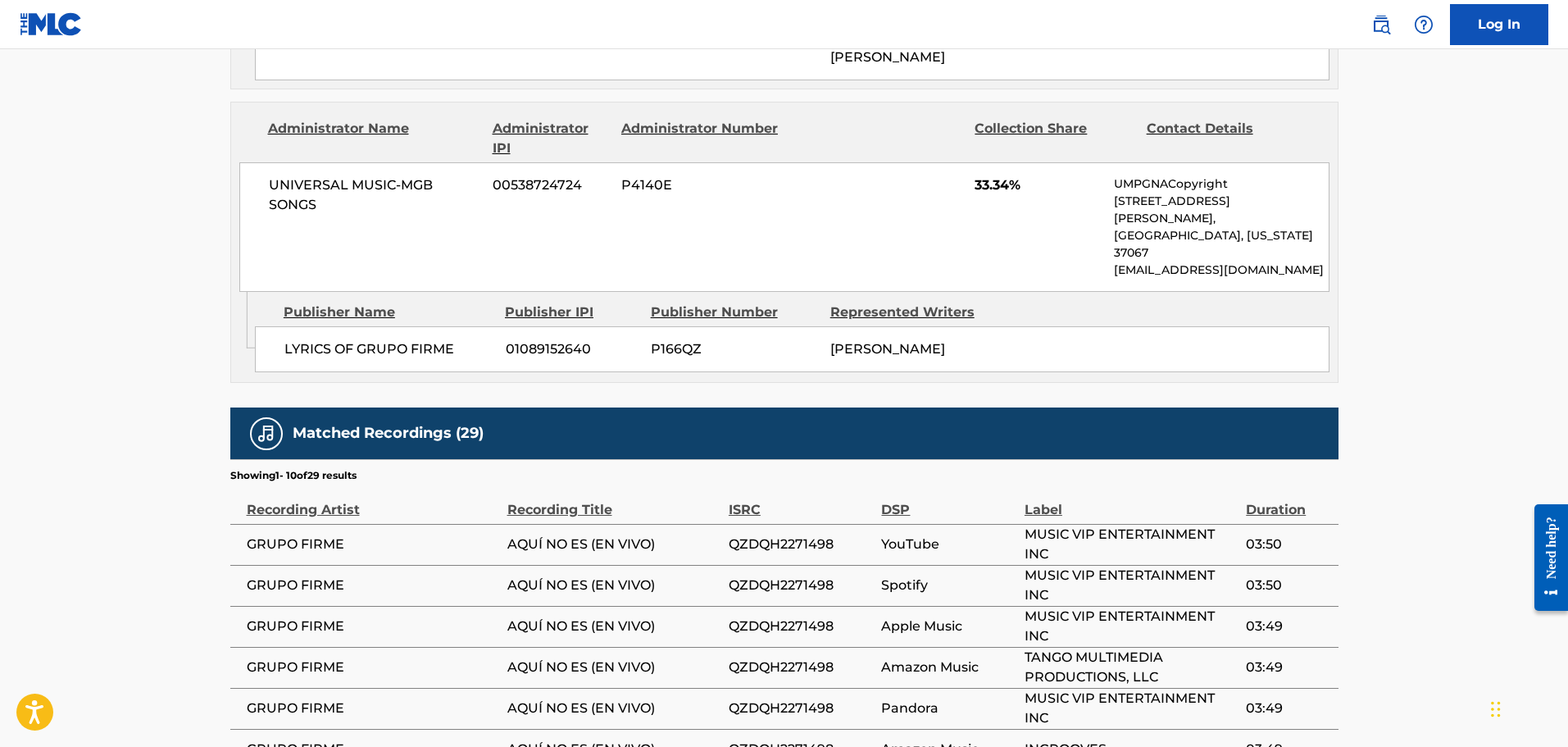
scroll to position [1148, 0]
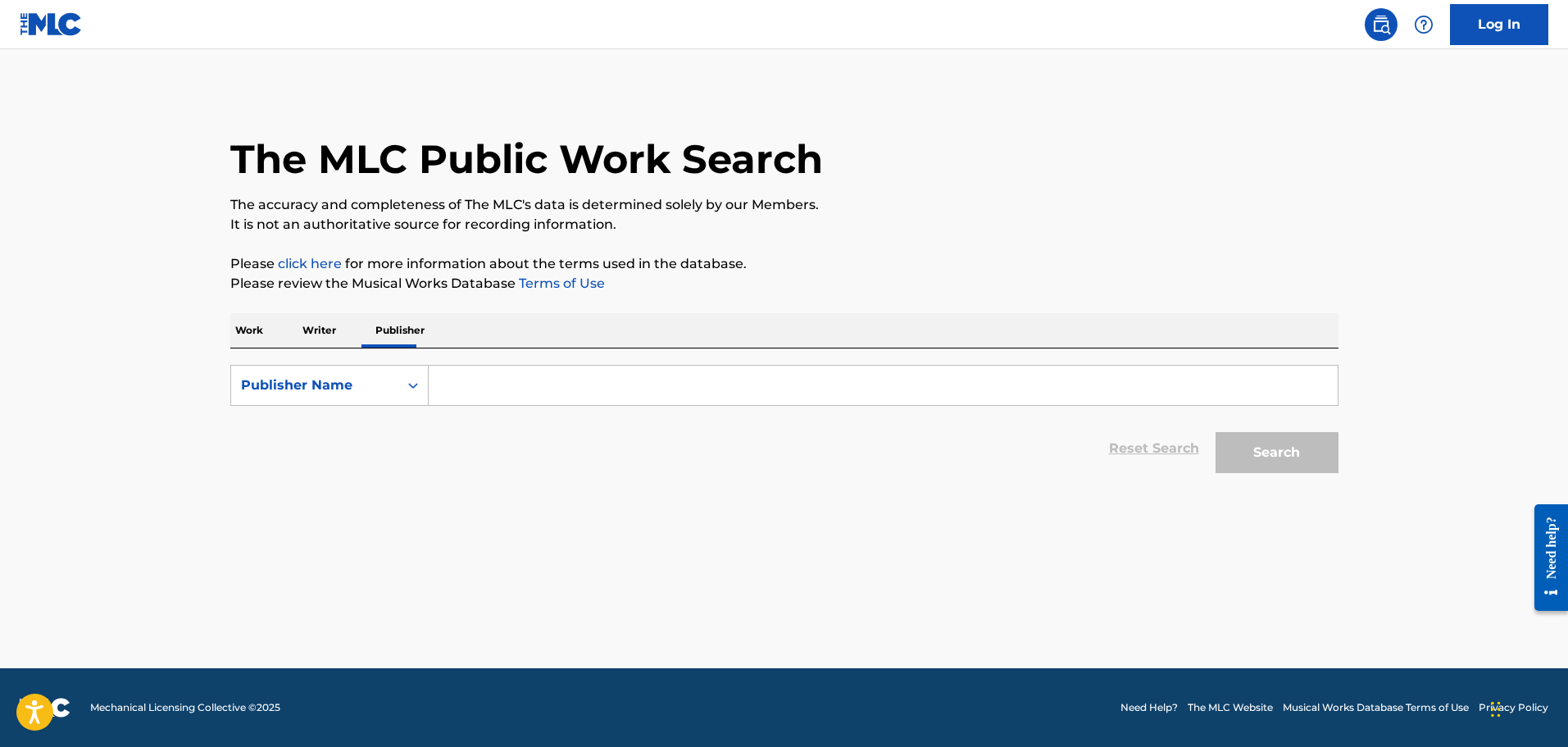
click at [312, 333] on p "Writer" at bounding box center [319, 330] width 44 height 35
click at [500, 385] on input "Search Form" at bounding box center [883, 385] width 908 height 40
paste input "[PERSON_NAME] [PERSON_NAME]"
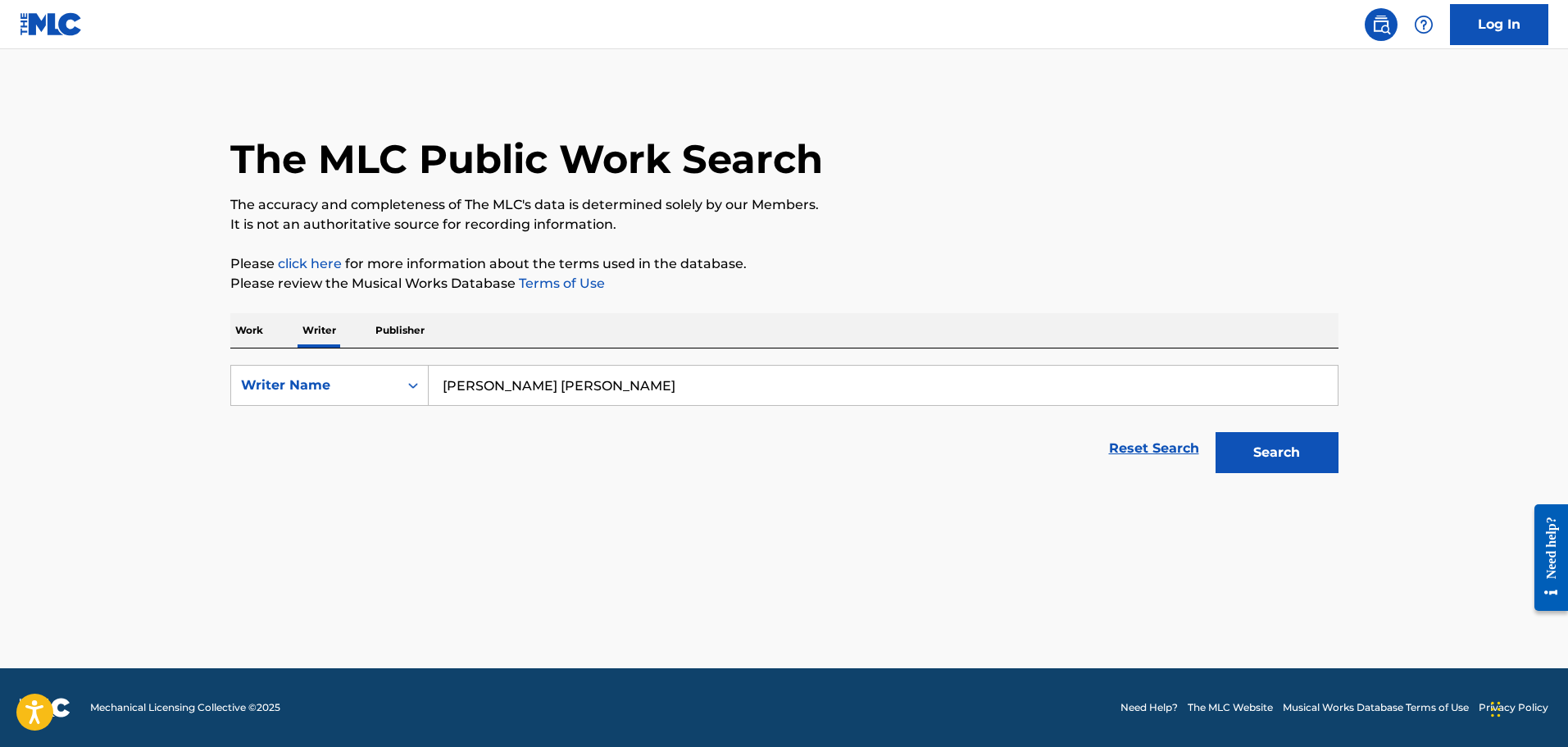
type input "[PERSON_NAME] [PERSON_NAME]"
click at [1215, 432] on button "Search" at bounding box center [1276, 452] width 123 height 41
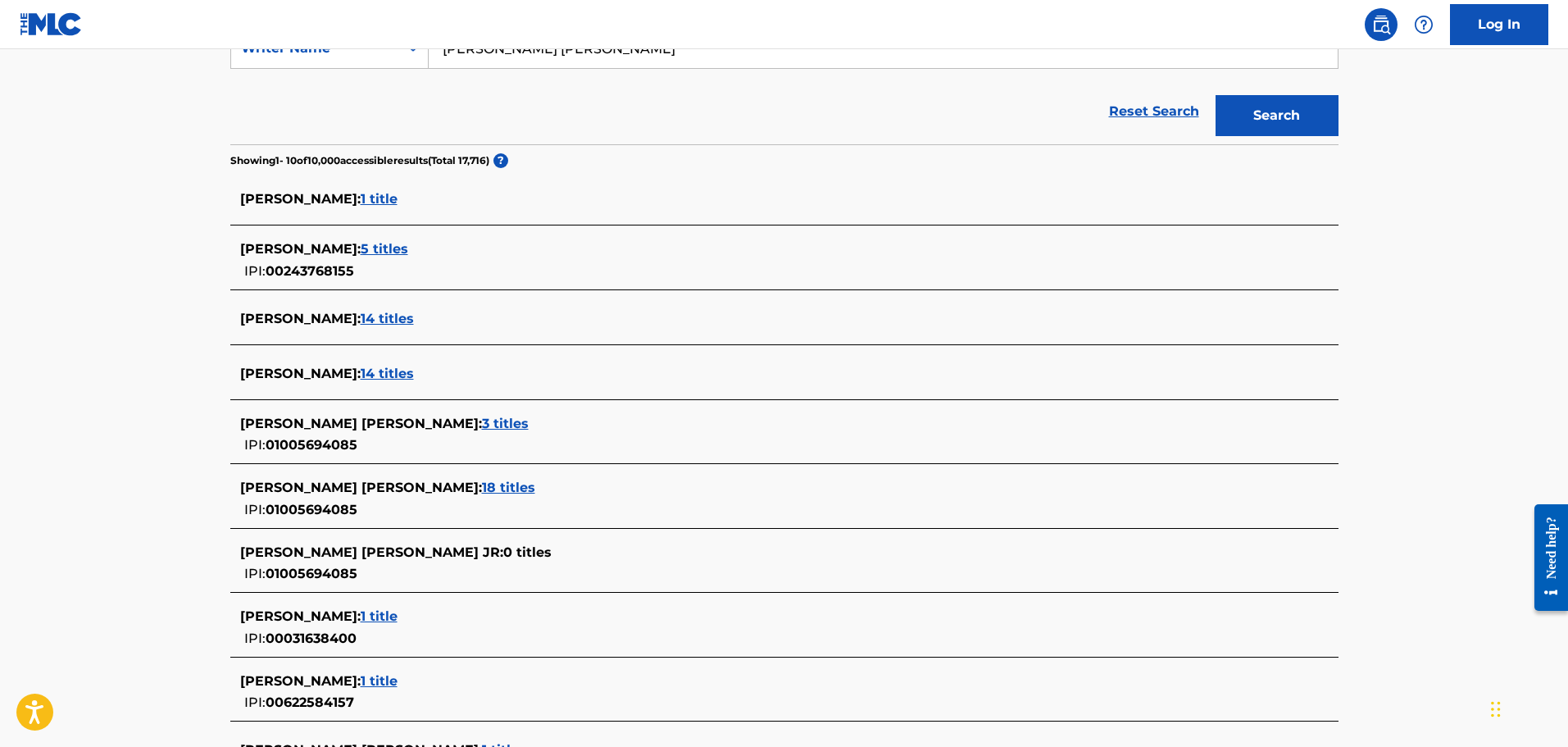
scroll to position [355, 0]
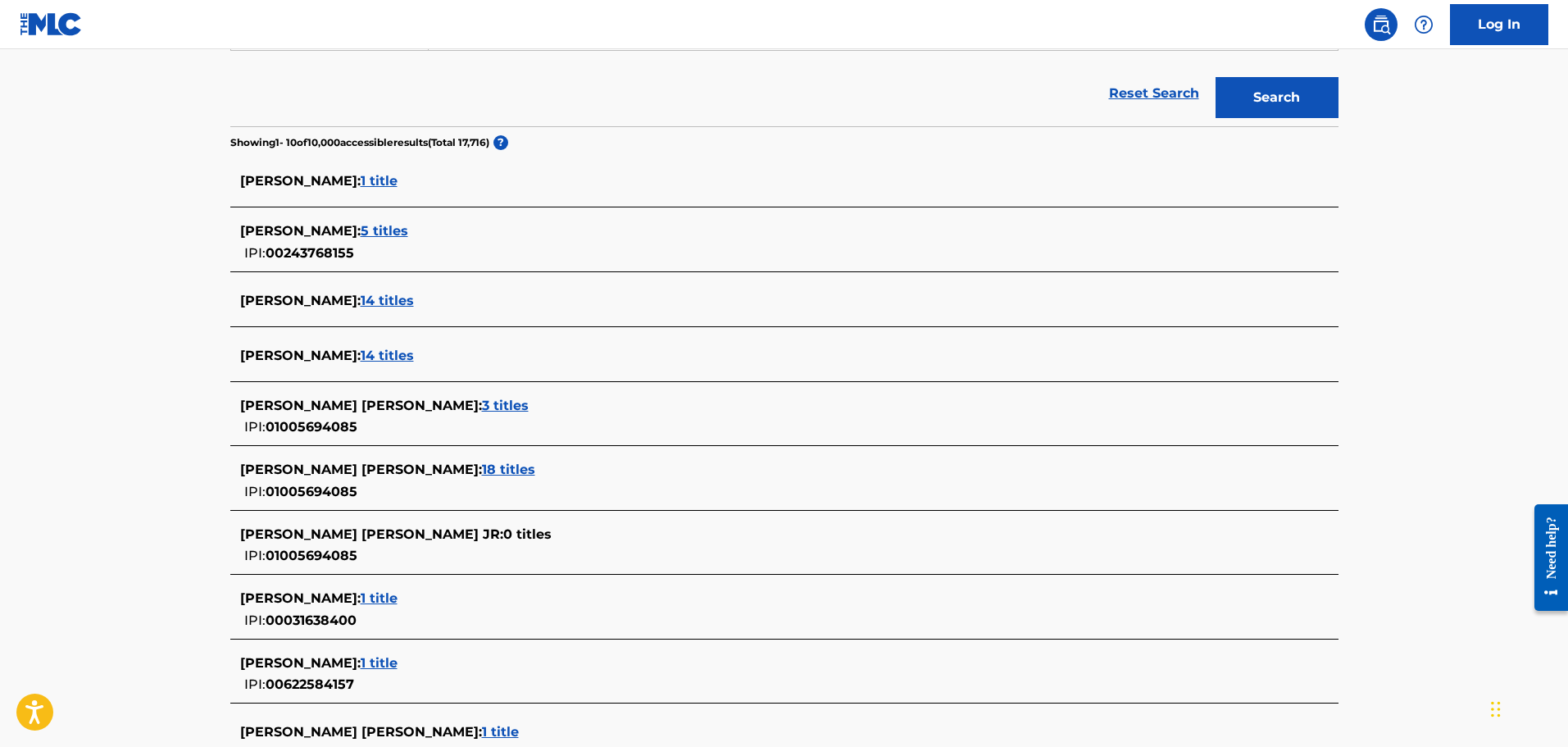
click at [482, 466] on span "18 titles" at bounding box center [508, 469] width 53 height 16
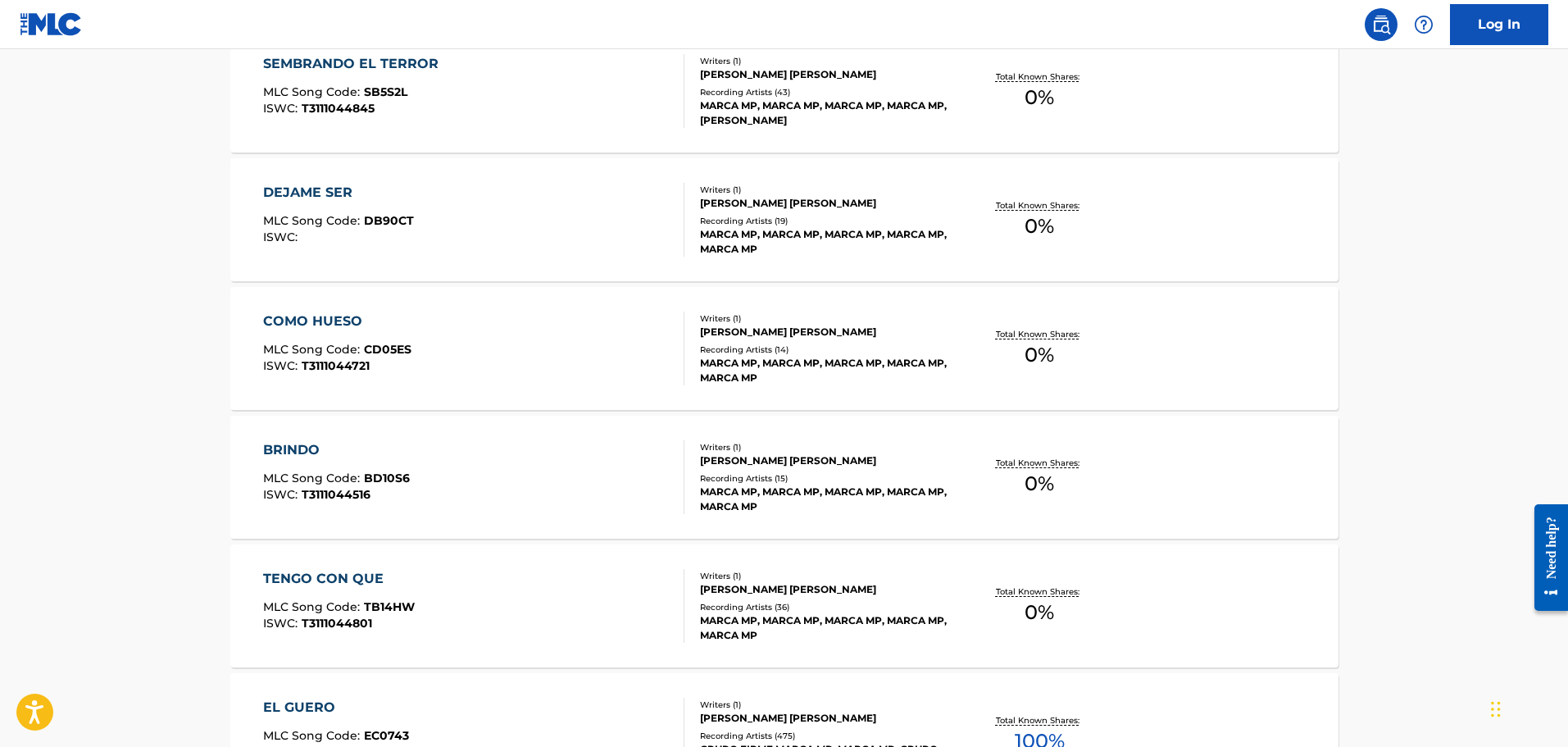
scroll to position [574, 0]
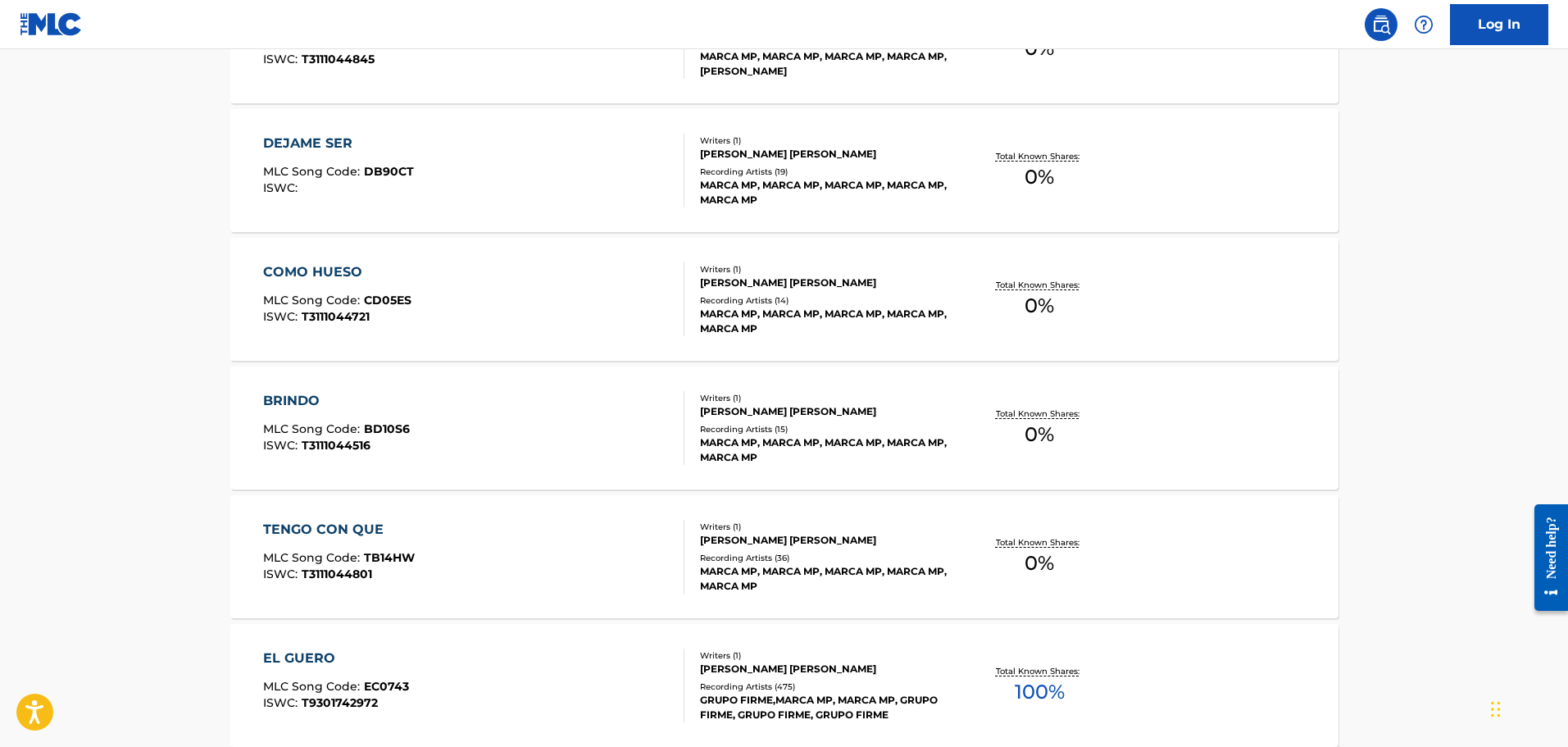
click at [856, 459] on div "MARCA MP, MARCA MP, MARCA MP, MARCA MP, MARCA MP" at bounding box center [824, 450] width 248 height 29
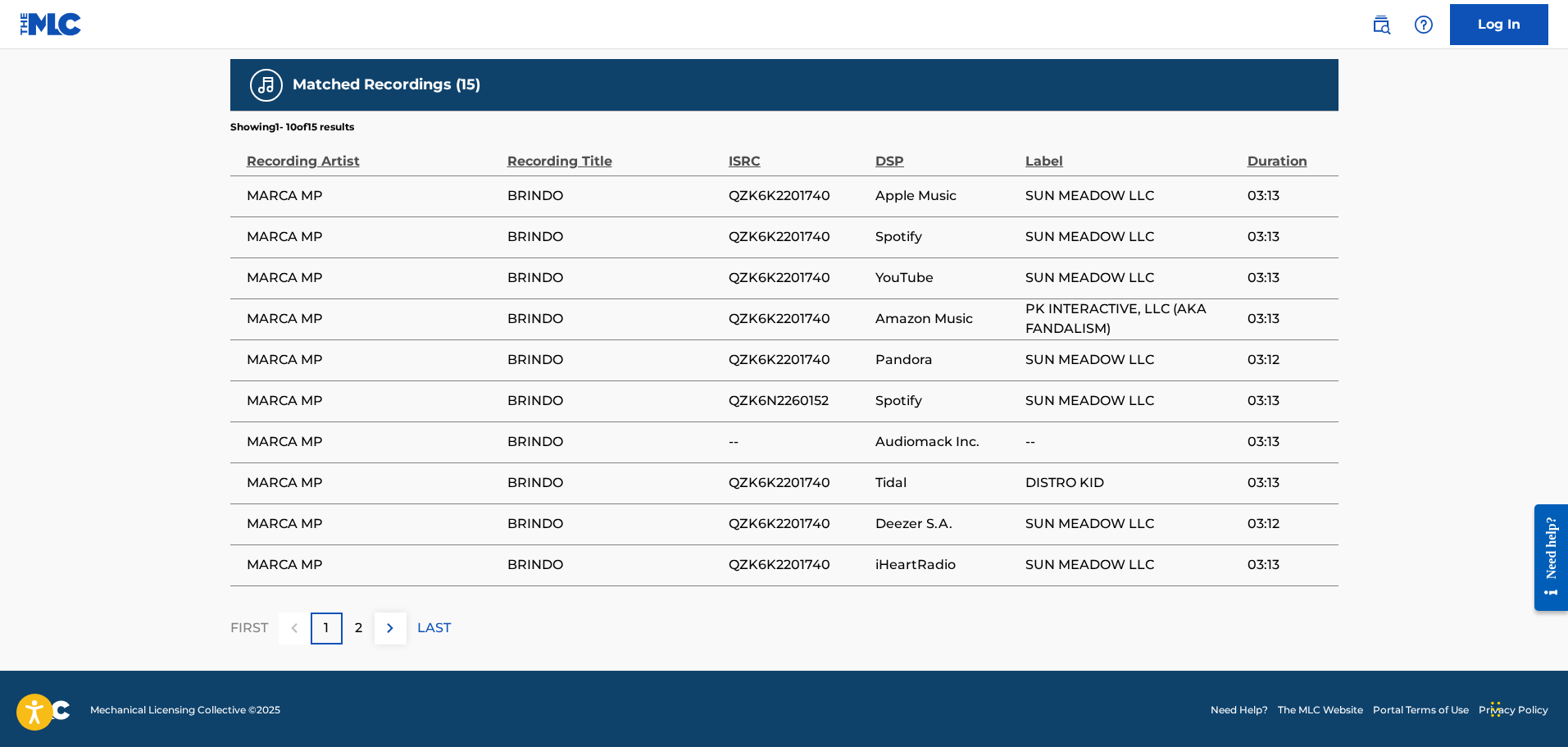
scroll to position [837, 0]
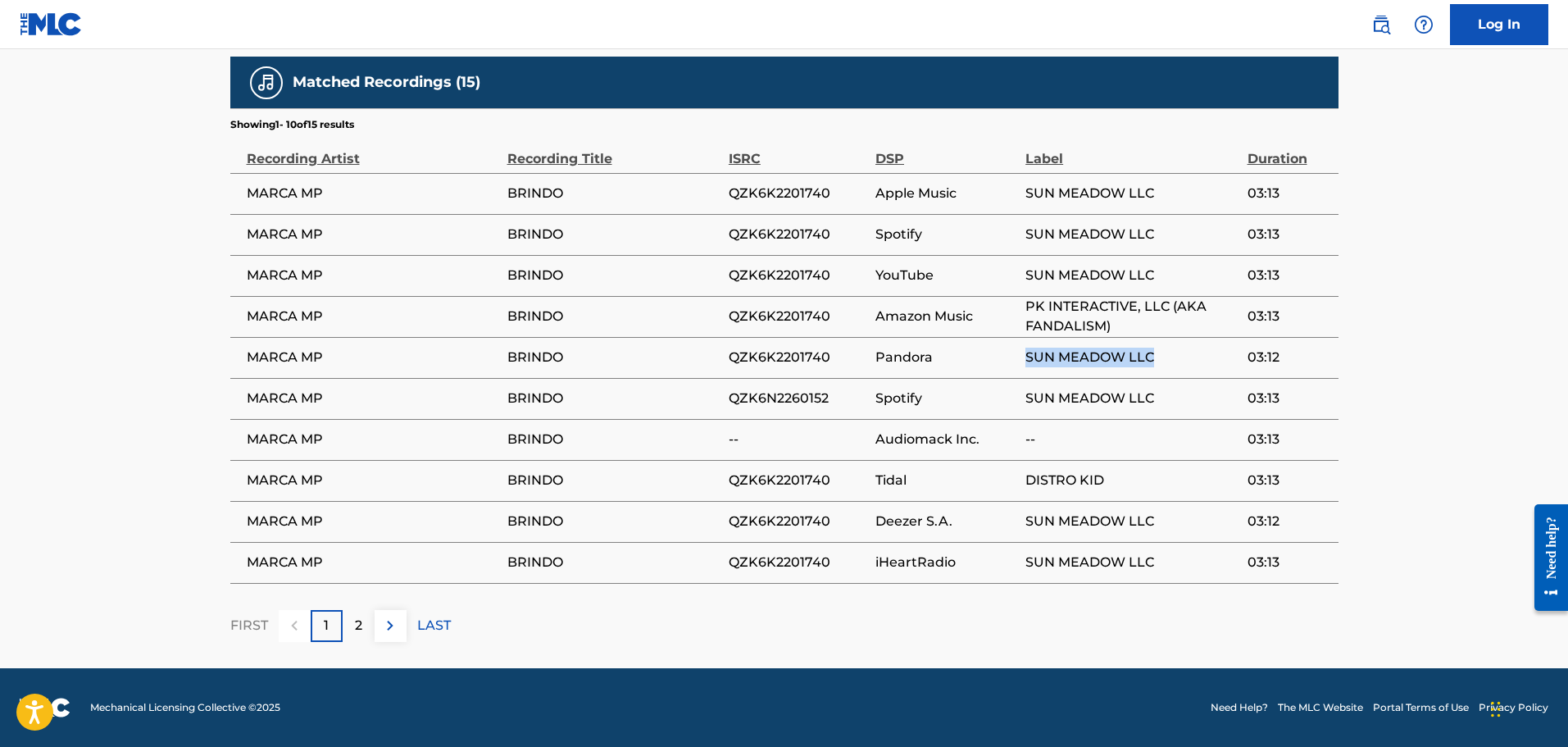
drag, startPoint x: 1027, startPoint y: 361, endPoint x: 1161, endPoint y: 351, distance: 134.4
click at [1155, 352] on span "SUN MEADOW LLC" at bounding box center [1132, 358] width 213 height 19
copy span "SUN MEADOW LLC"
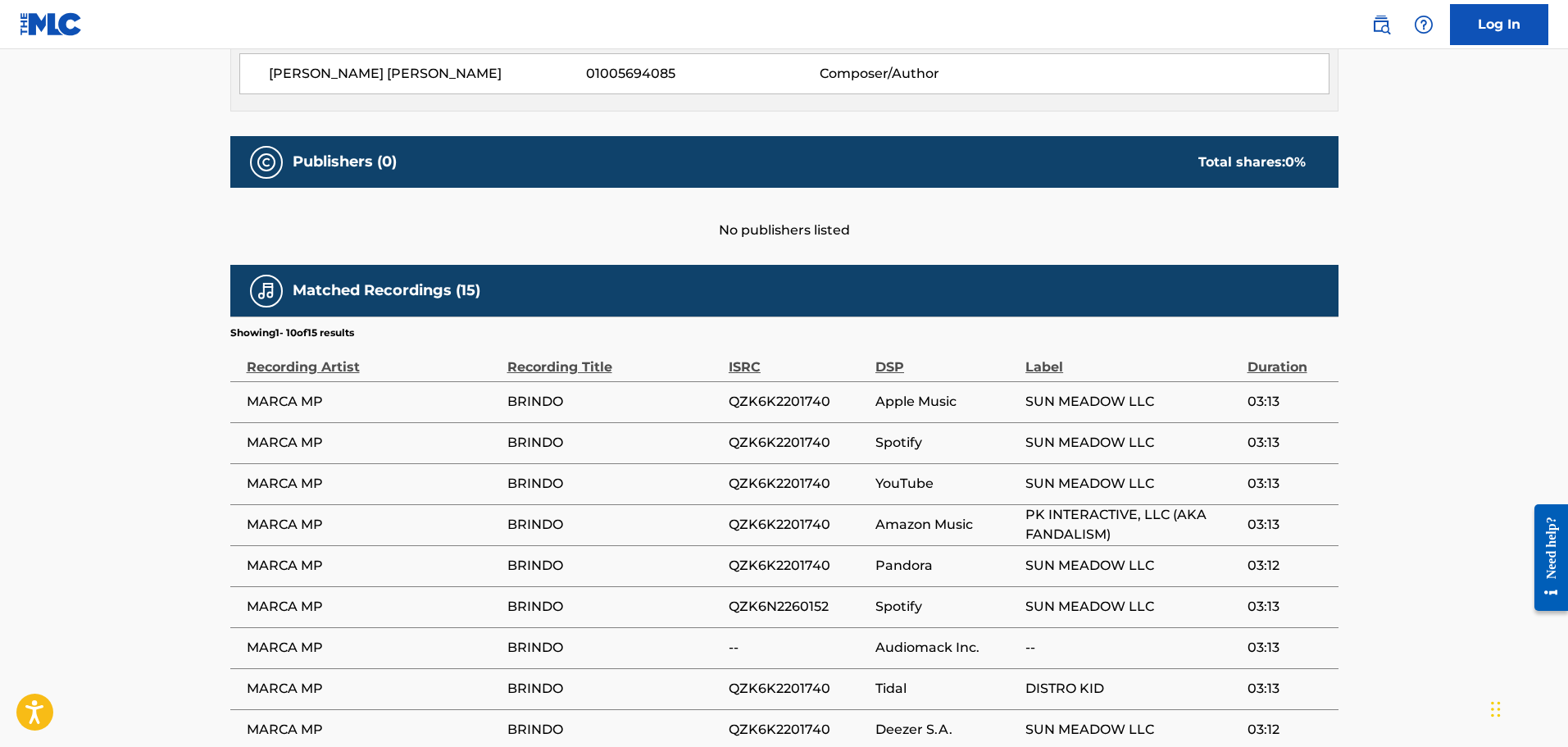
scroll to position [646, 0]
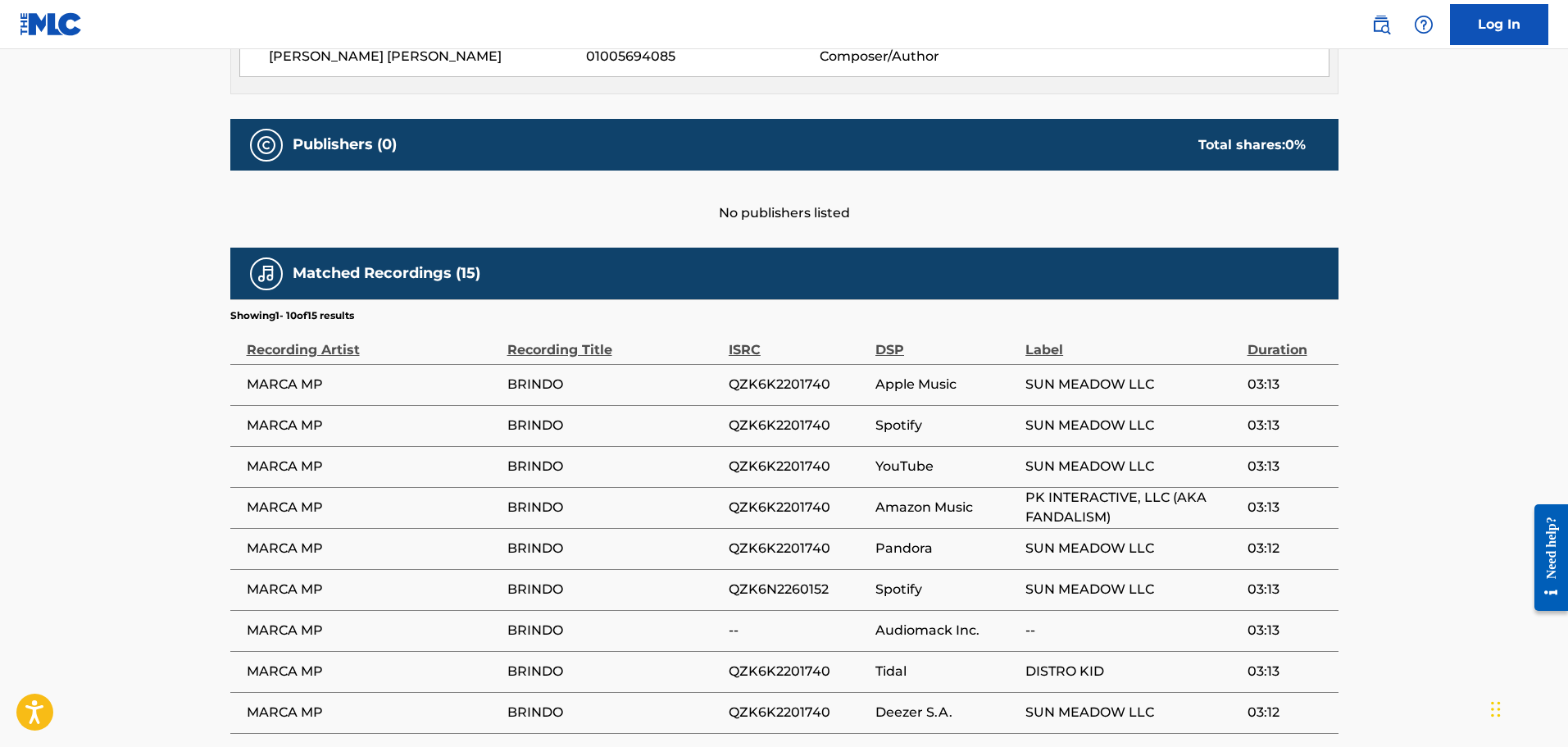
click at [1036, 352] on div "Label" at bounding box center [1132, 341] width 213 height 37
click at [1047, 348] on div "Label" at bounding box center [1132, 341] width 213 height 37
click at [1052, 375] on span "SUN MEADOW LLC" at bounding box center [1132, 385] width 213 height 19
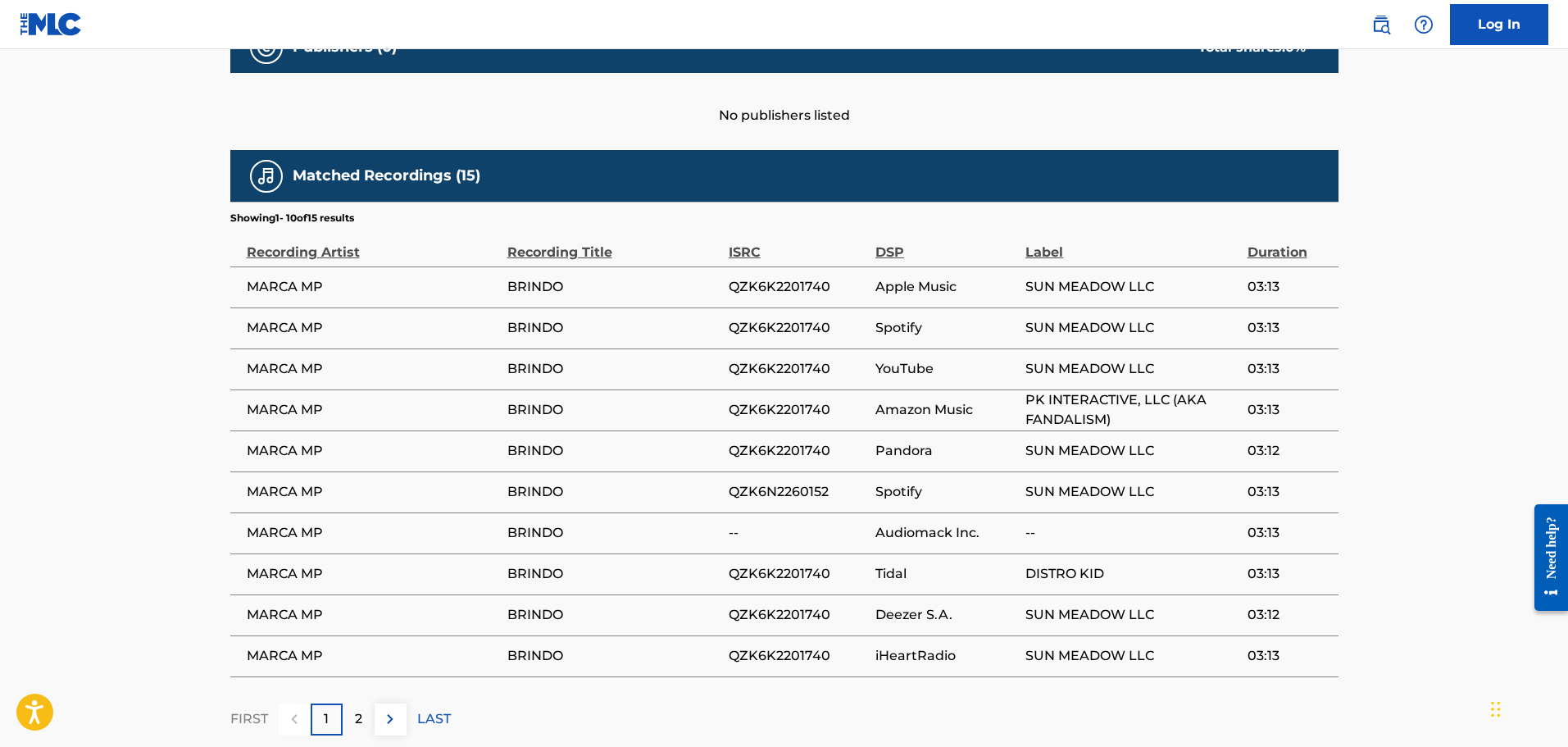
scroll to position [782, 0]
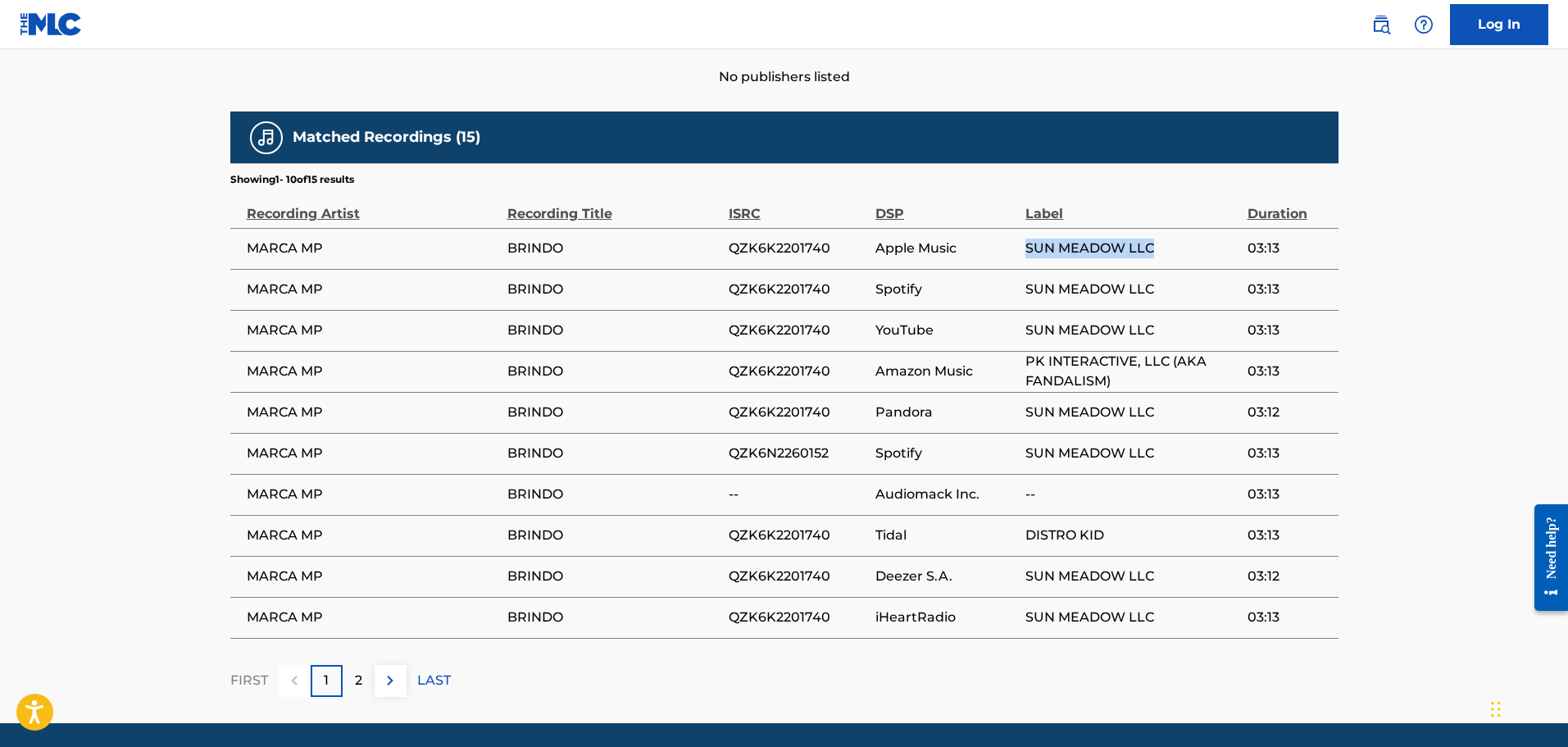
drag, startPoint x: 1028, startPoint y: 245, endPoint x: 1181, endPoint y: 246, distance: 153.0
click at [1181, 246] on span "SUN MEADOW LLC" at bounding box center [1132, 248] width 213 height 19
copy span "SUN MEADOW LLC"
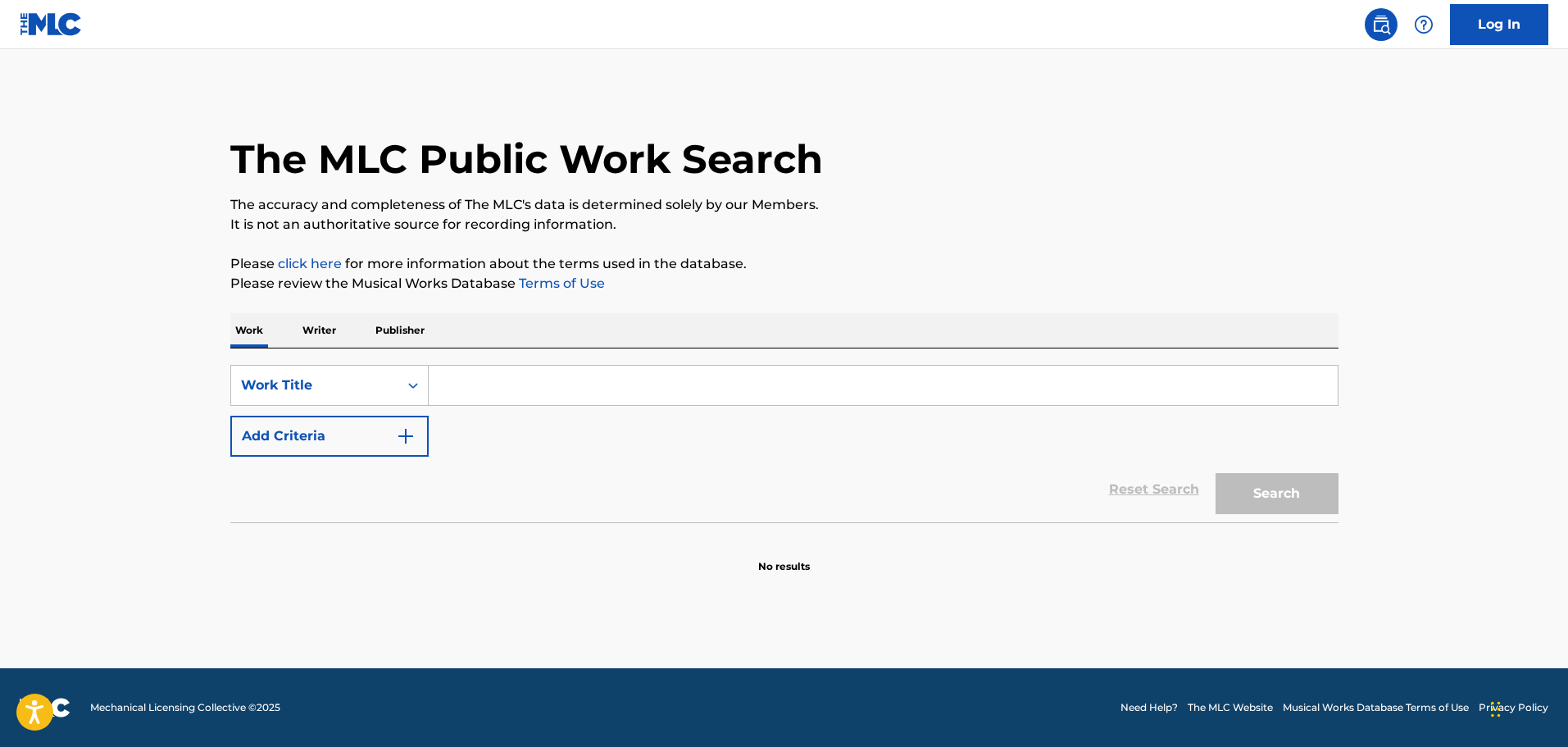
click at [406, 330] on p "Publisher" at bounding box center [399, 330] width 59 height 35
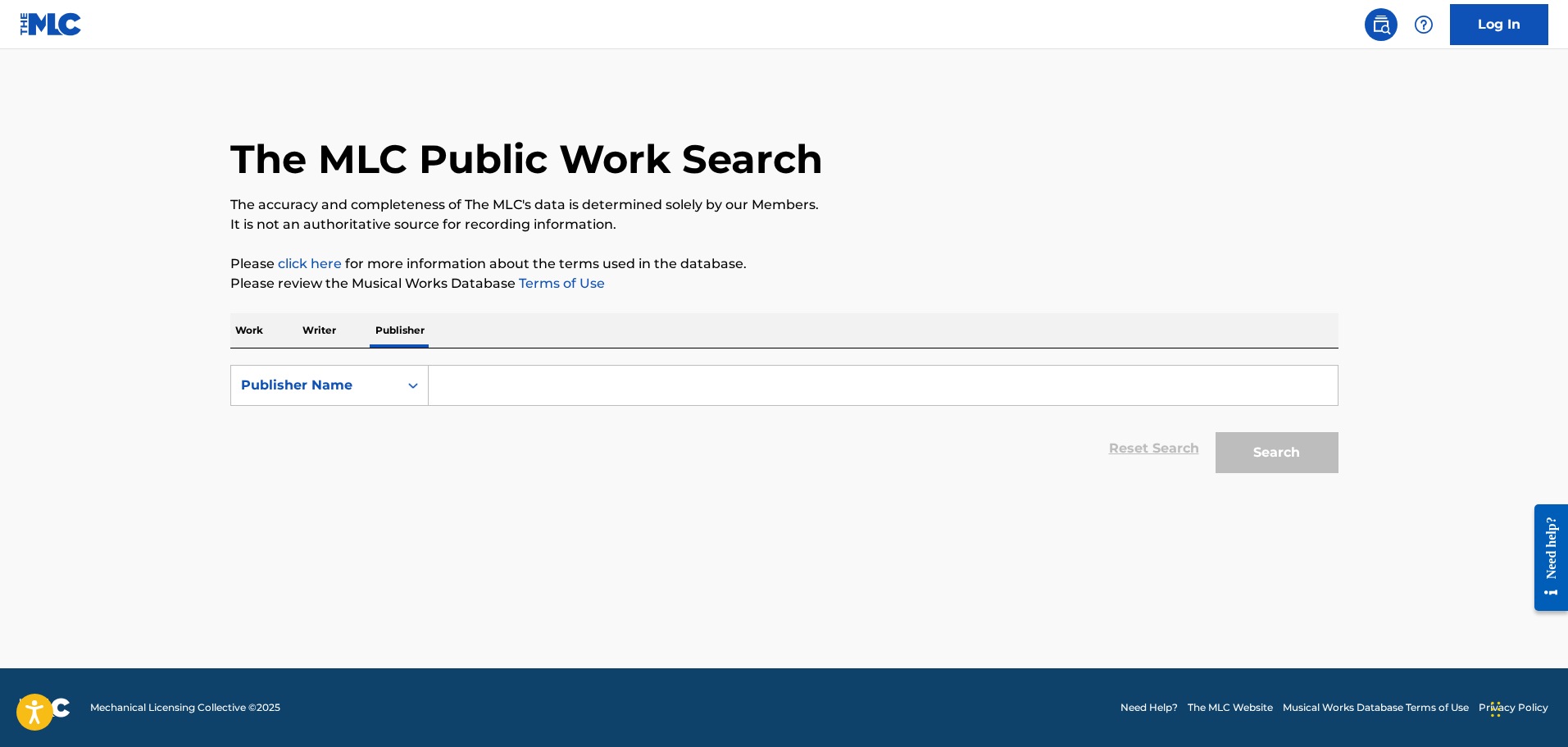
click at [450, 383] on input "Search Form" at bounding box center [883, 385] width 908 height 40
type input "victoria music"
click at [1215, 432] on button "Search" at bounding box center [1276, 452] width 123 height 41
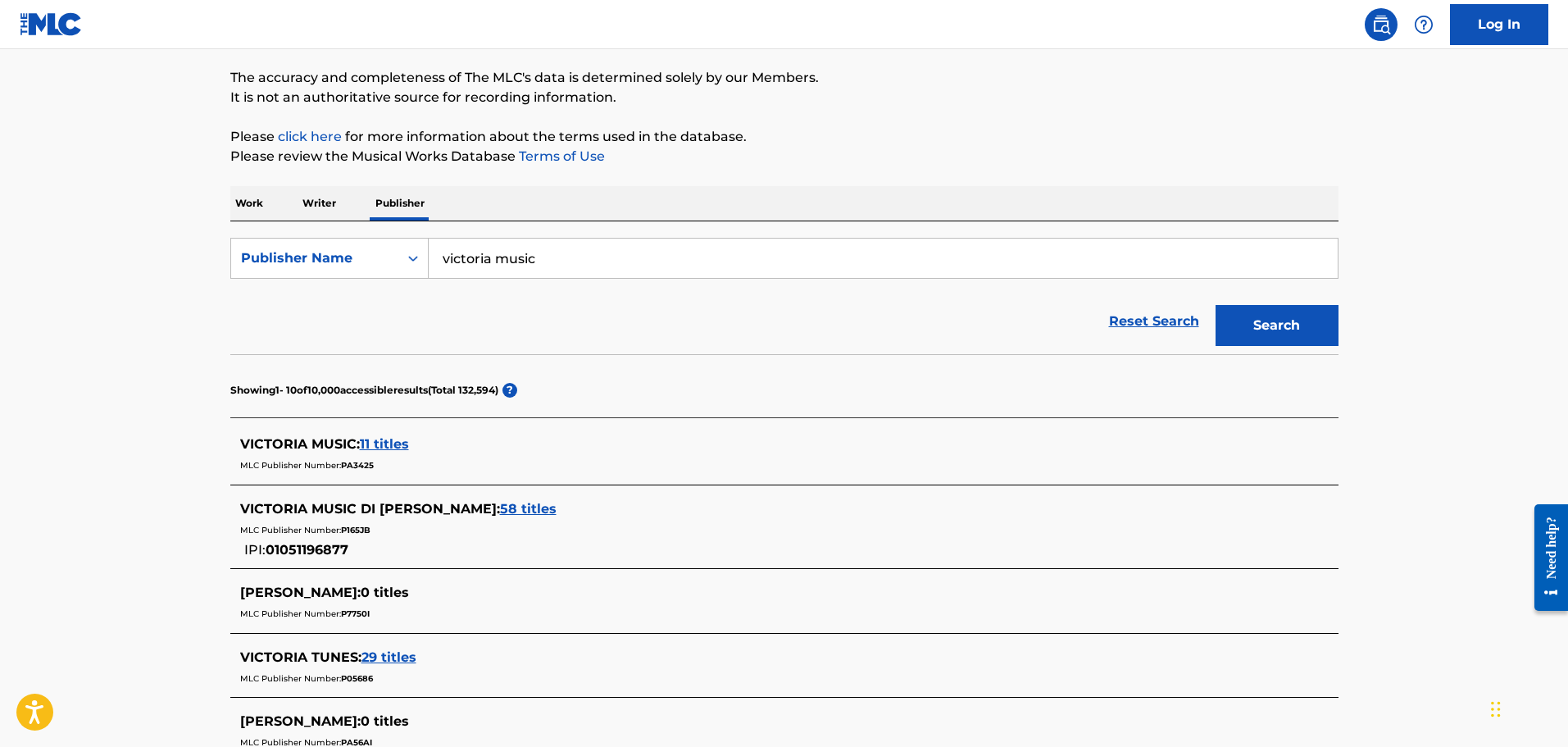
scroll to position [137, 0]
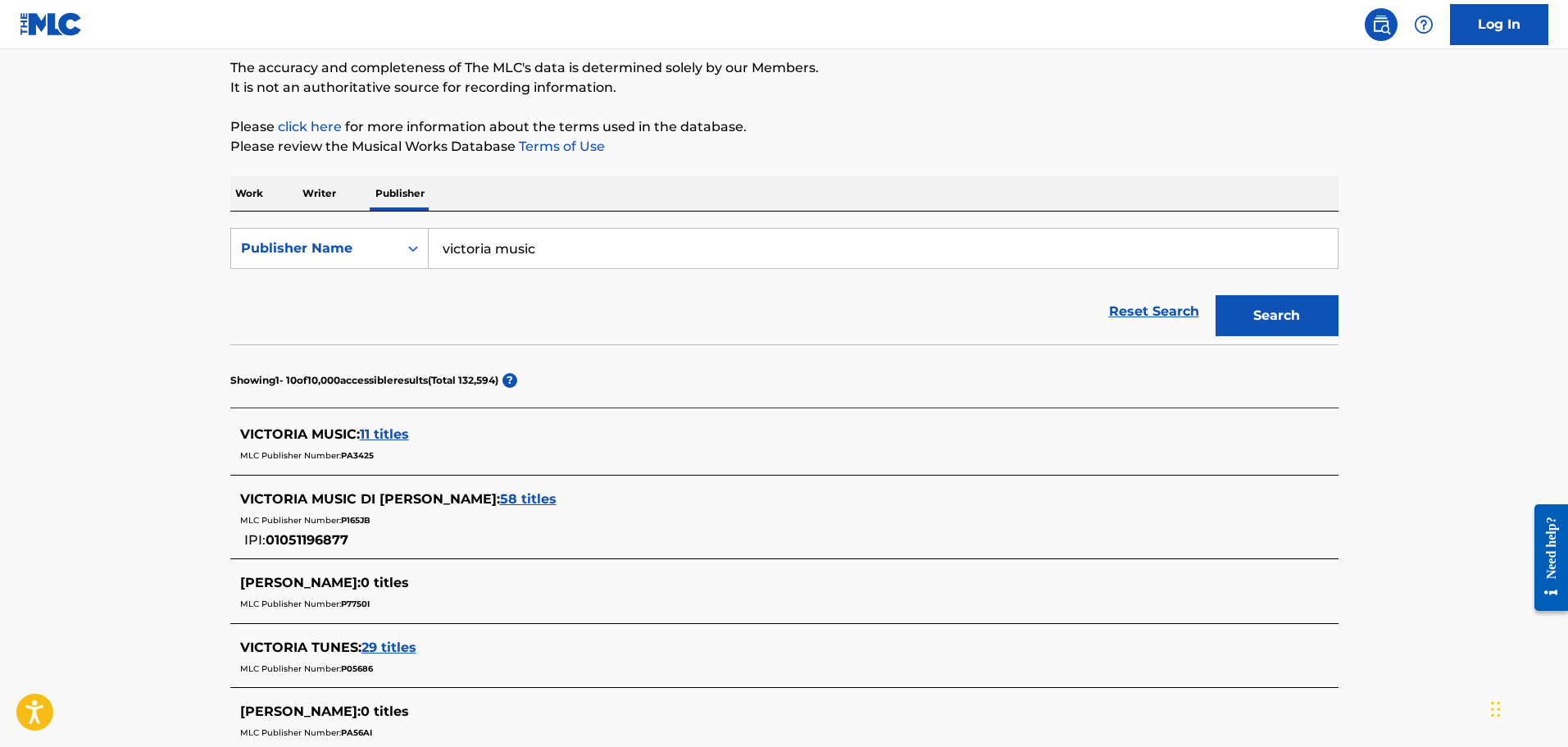
click at [514, 498] on span "58 titles" at bounding box center [528, 499] width 56 height 16
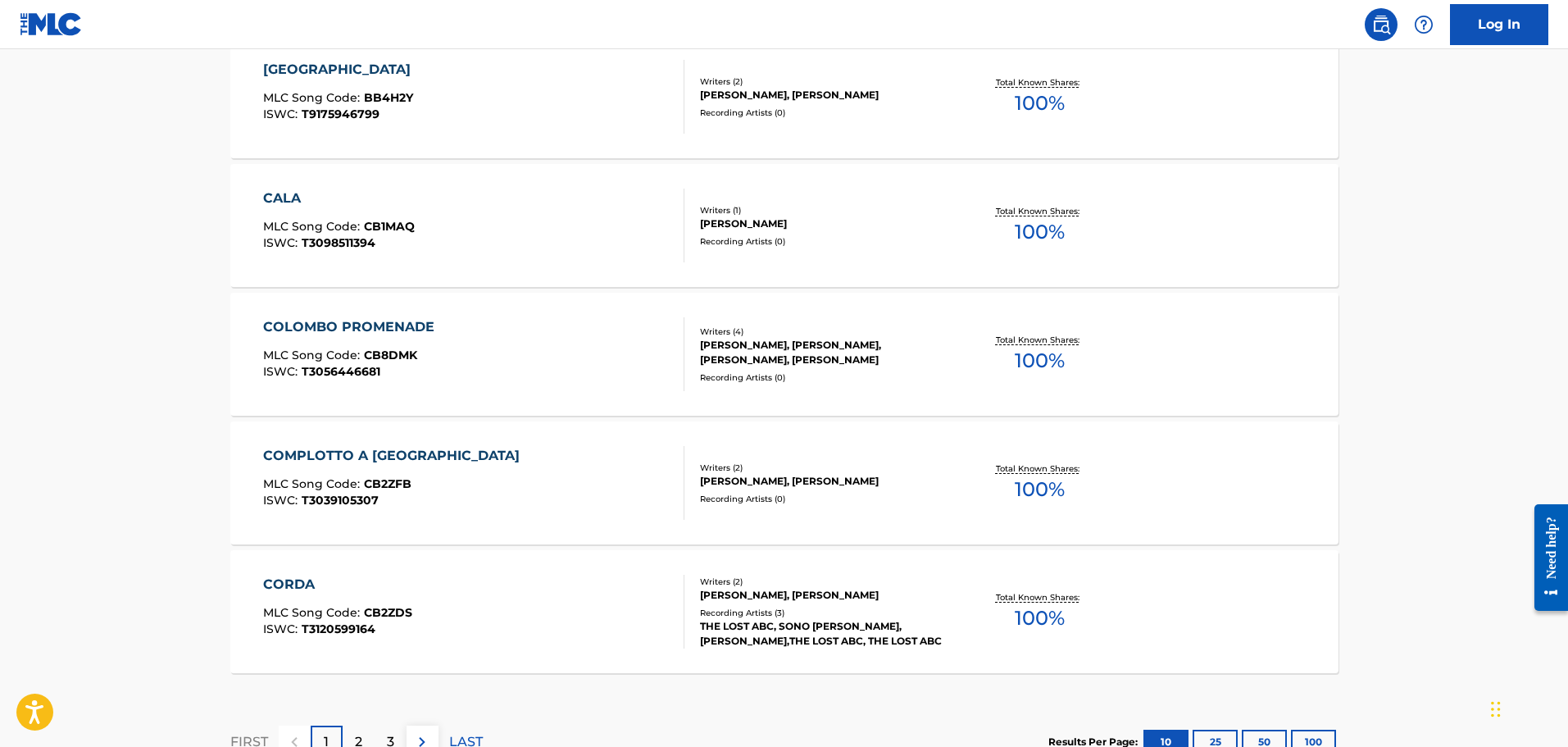
scroll to position [1326, 0]
